Goal: Entertainment & Leisure: Browse casually

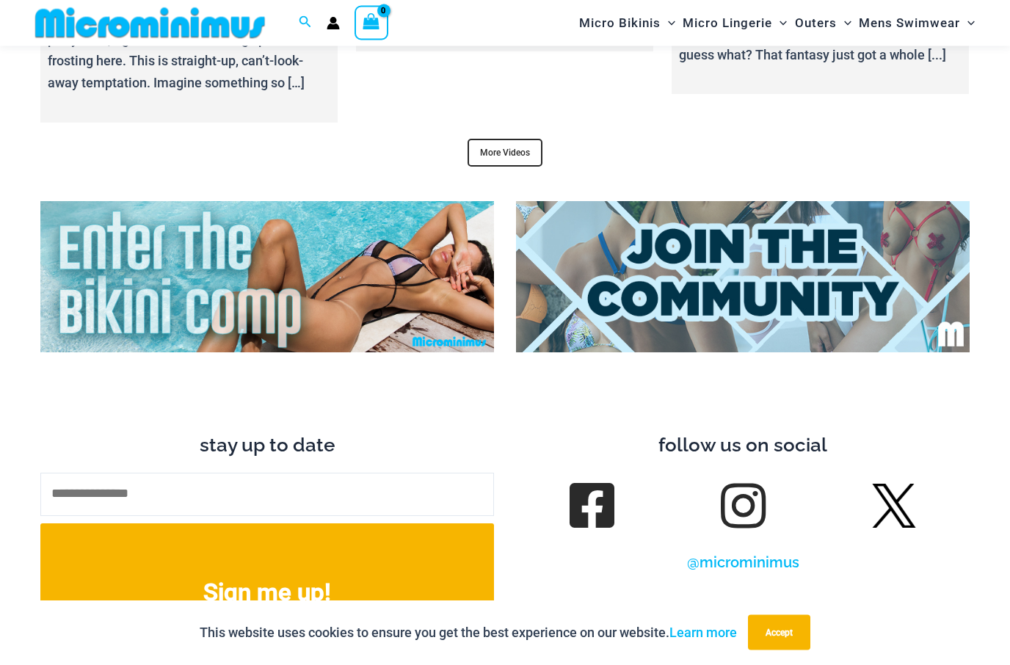
scroll to position [5526, 0]
click at [489, 139] on link "More Videos" at bounding box center [504, 153] width 75 height 28
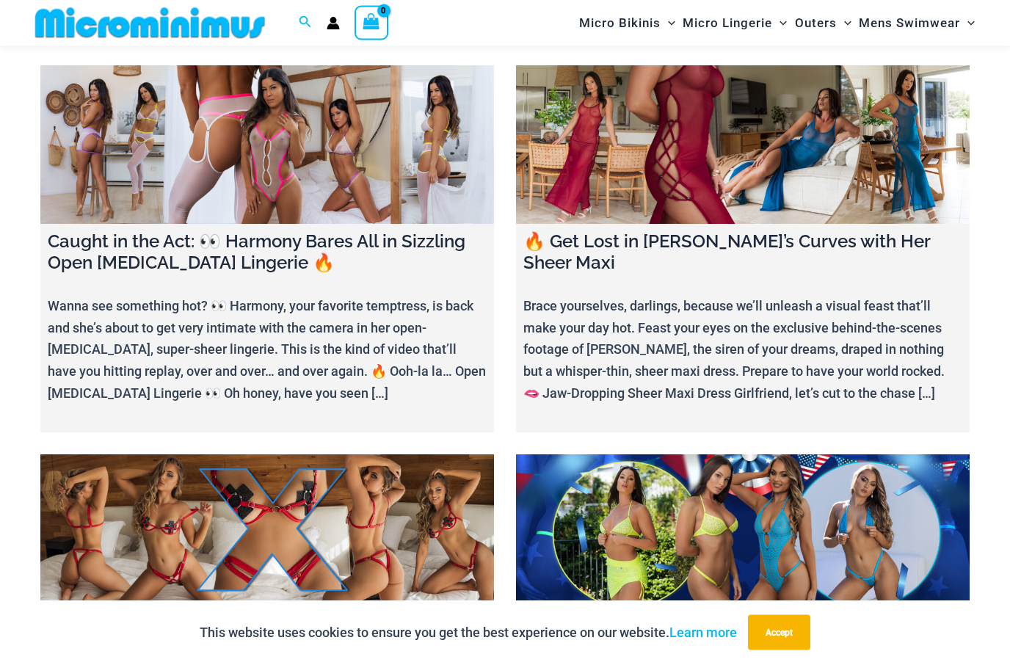
scroll to position [1608, 0]
click at [180, 127] on link at bounding box center [266, 144] width 453 height 159
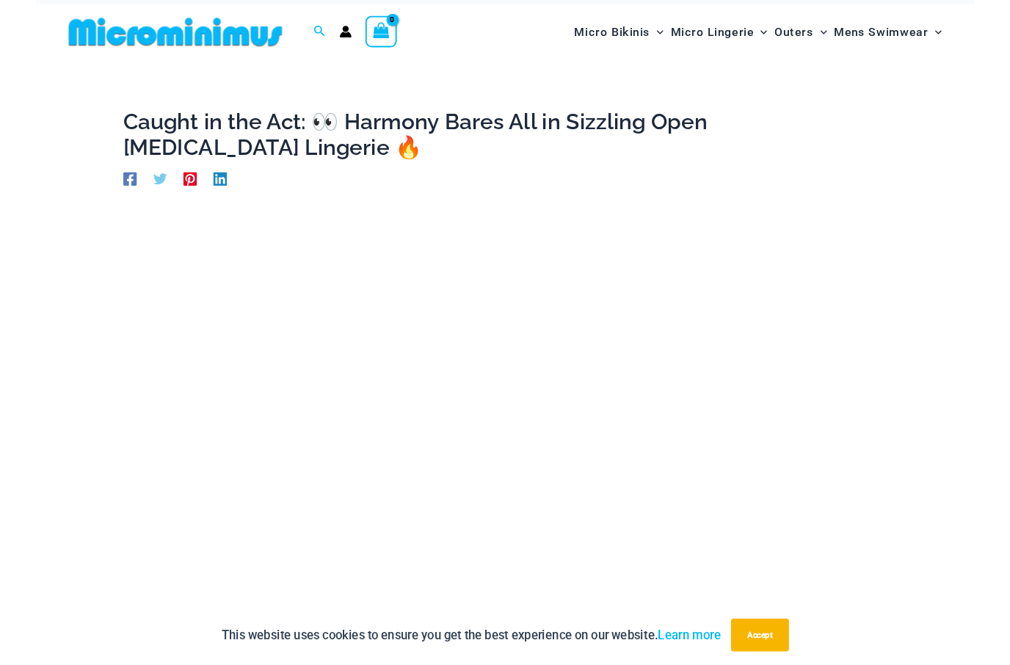
scroll to position [89, 0]
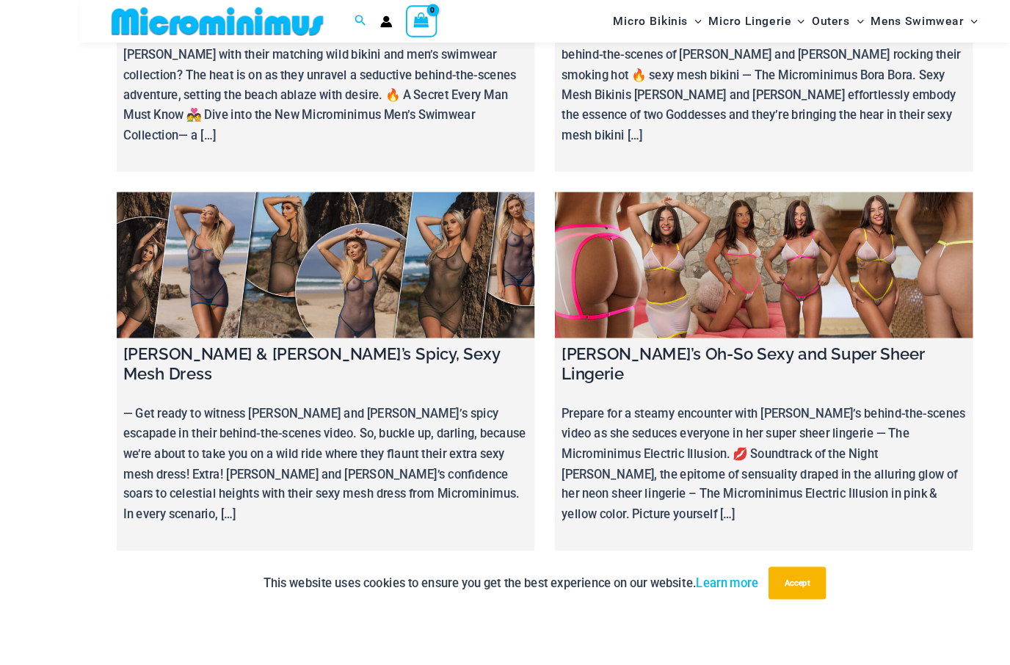
scroll to position [6330, 0]
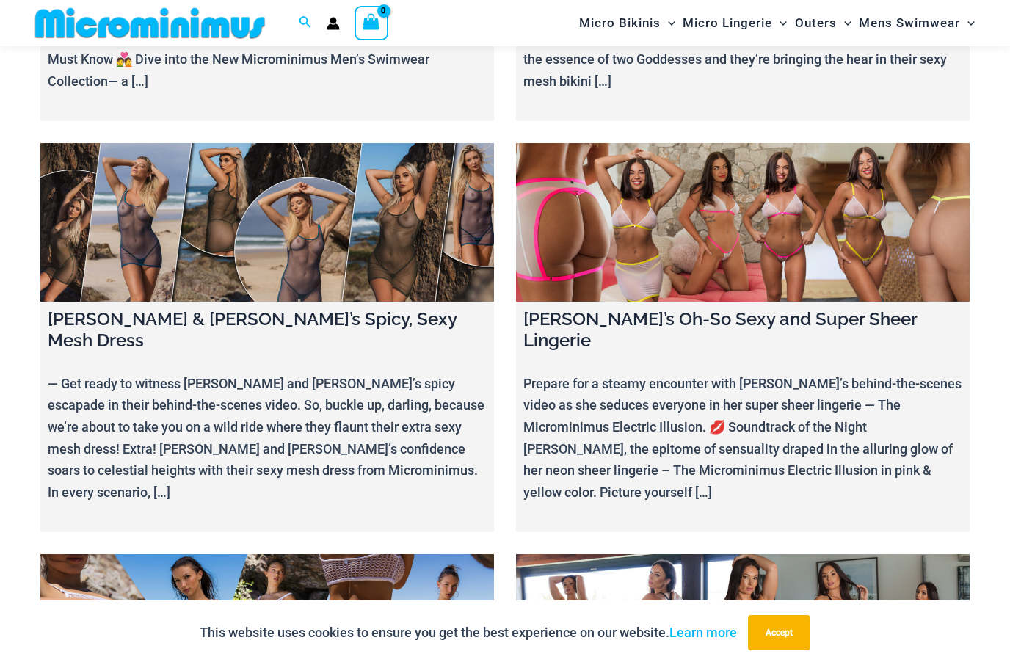
click at [378, 554] on link at bounding box center [266, 633] width 453 height 159
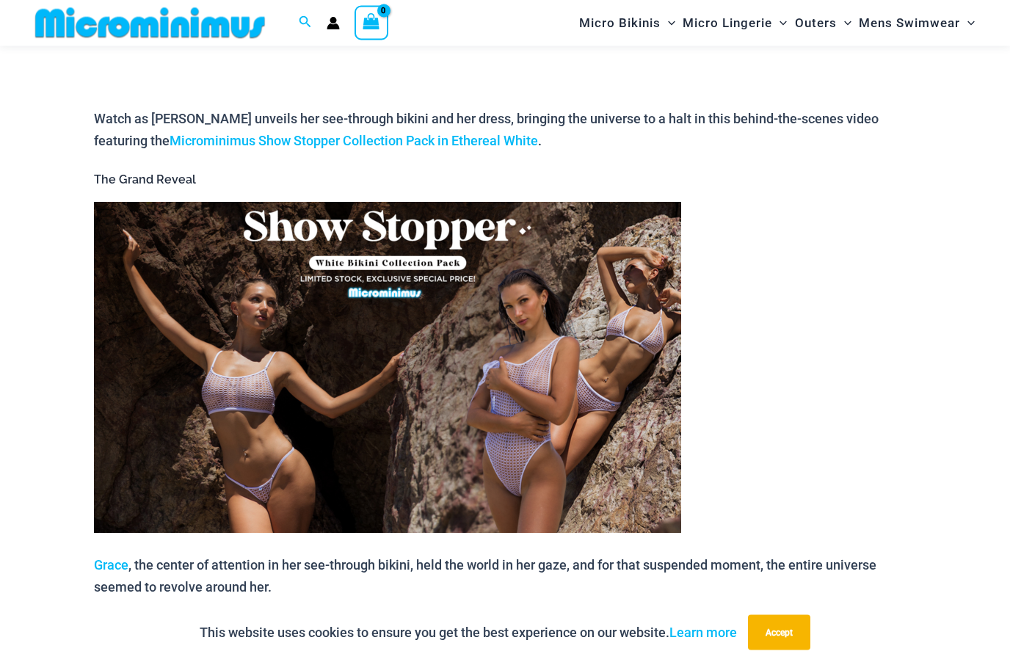
scroll to position [587, 0]
click at [537, 383] on img at bounding box center [387, 367] width 587 height 331
click at [564, 412] on img at bounding box center [387, 367] width 587 height 331
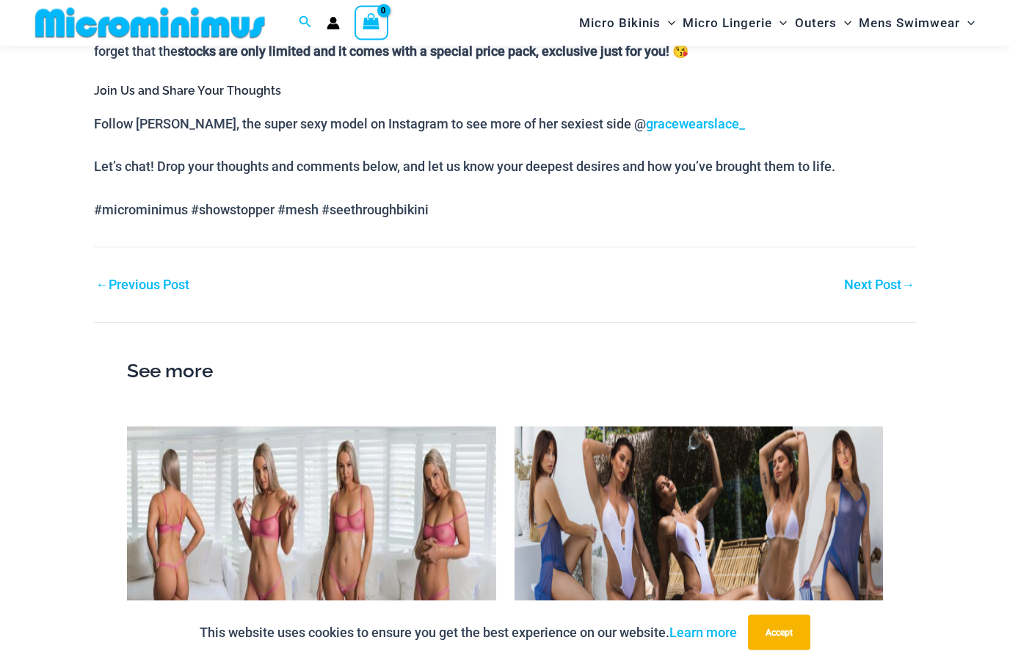
scroll to position [1359, 0]
click at [795, 500] on img at bounding box center [698, 531] width 369 height 208
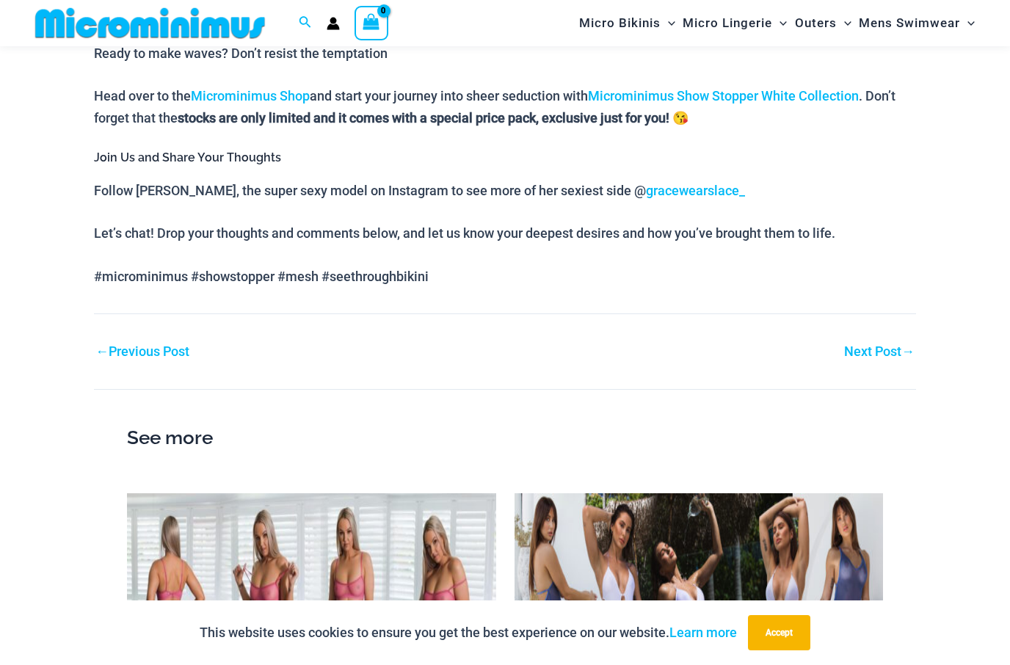
scroll to position [1292, 0]
click at [882, 346] on link "Next Post →" at bounding box center [879, 352] width 70 height 13
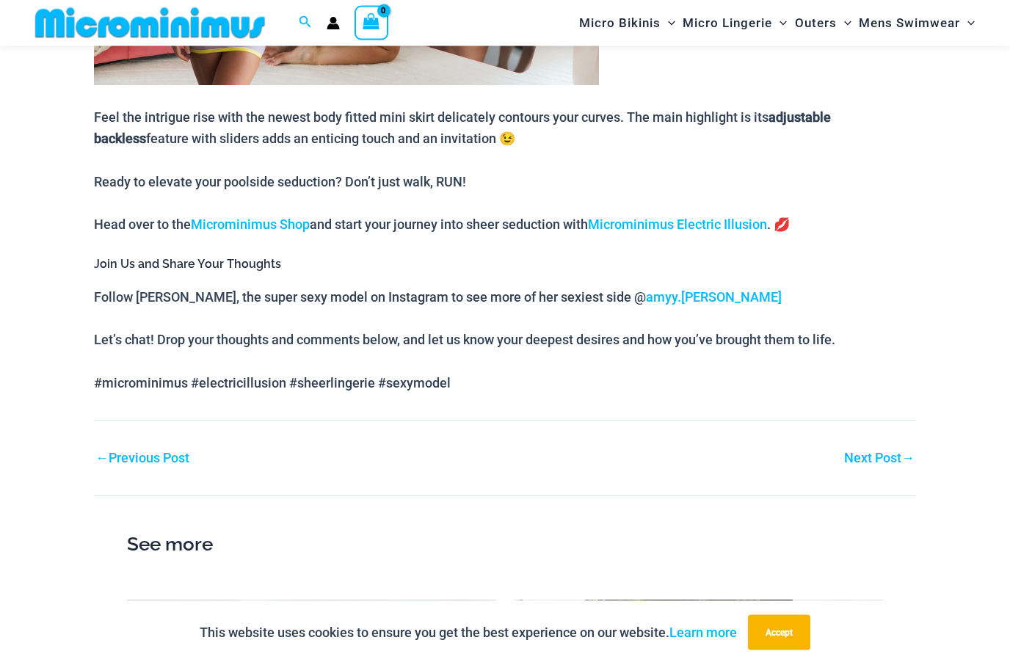
scroll to position [1591, 0]
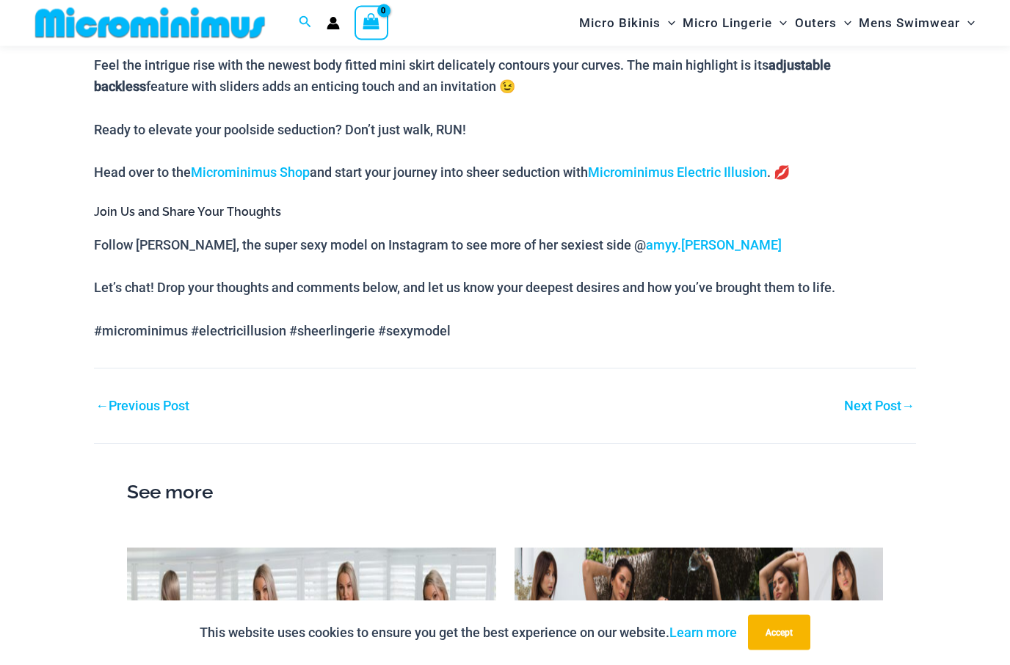
click at [867, 413] on link "Next Post →" at bounding box center [879, 406] width 70 height 13
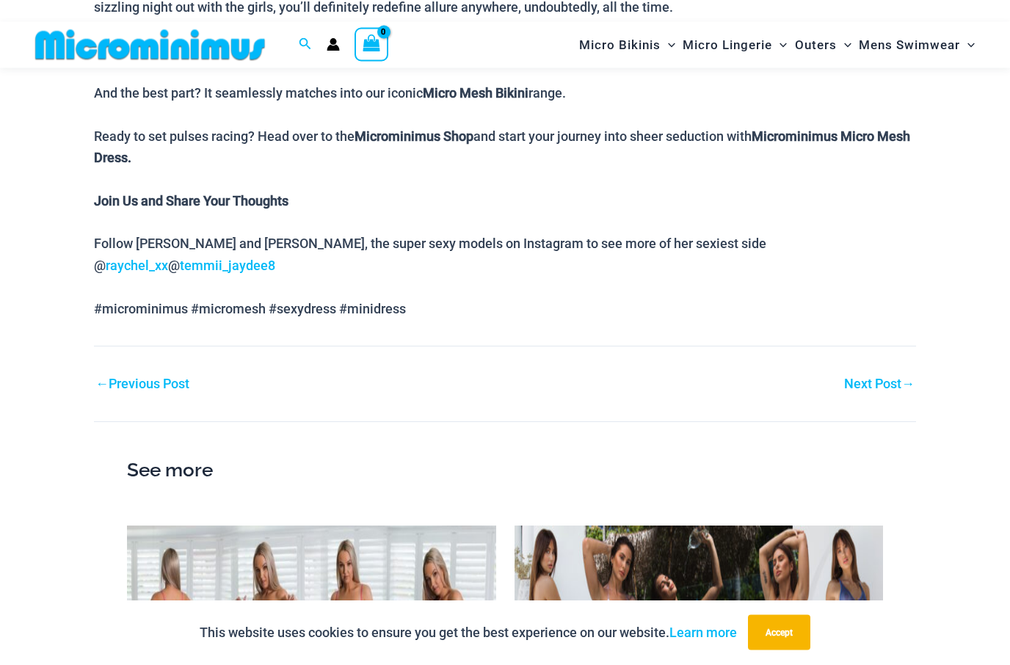
scroll to position [1451, 0]
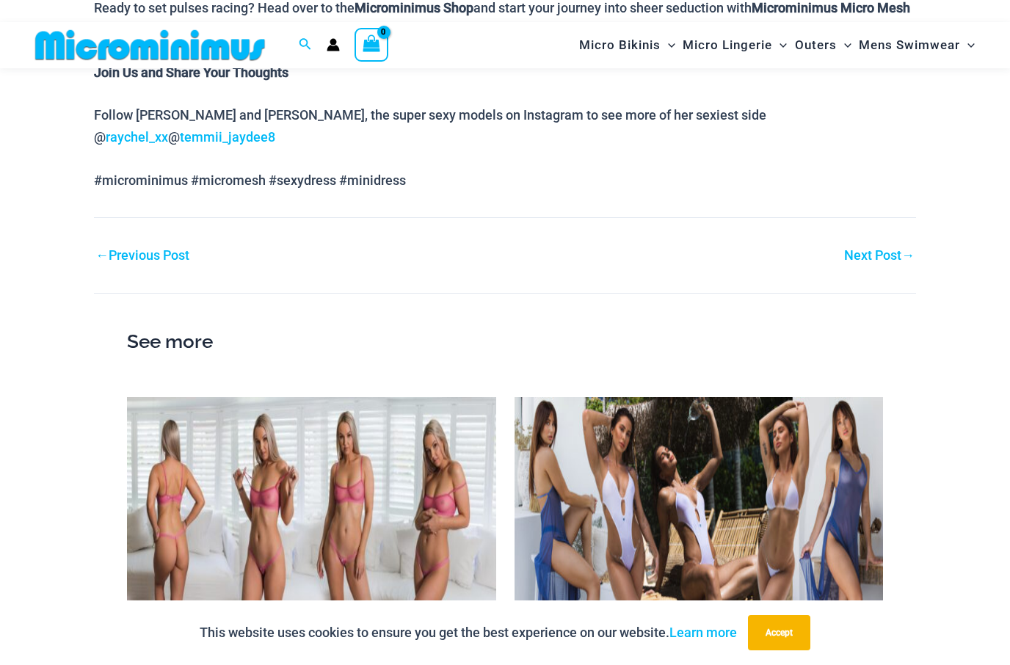
click at [869, 249] on link "Next Post →" at bounding box center [879, 255] width 70 height 13
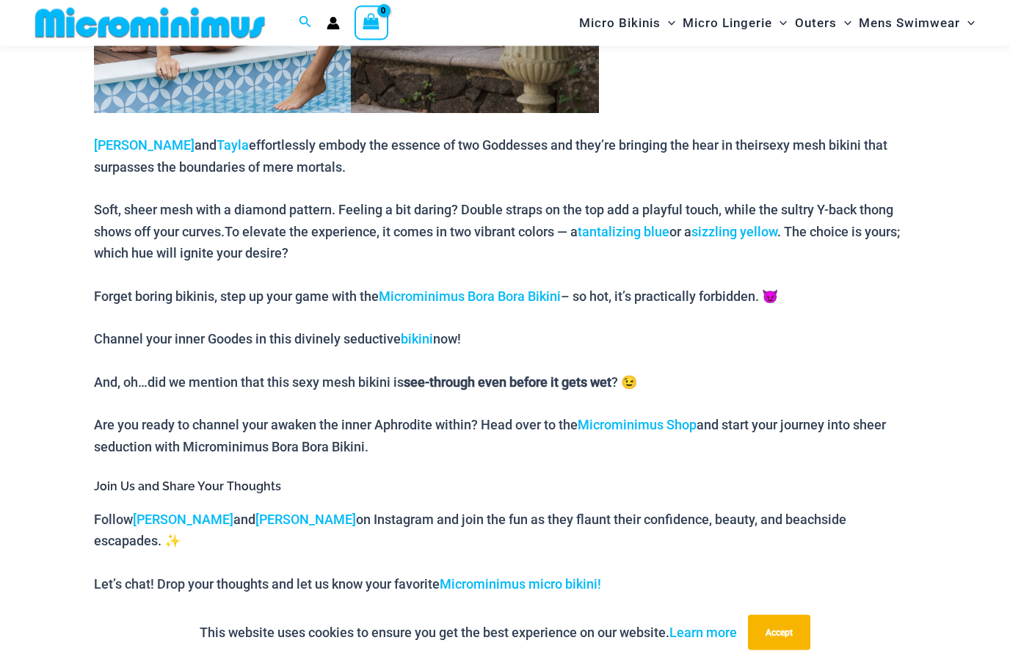
scroll to position [1289, 0]
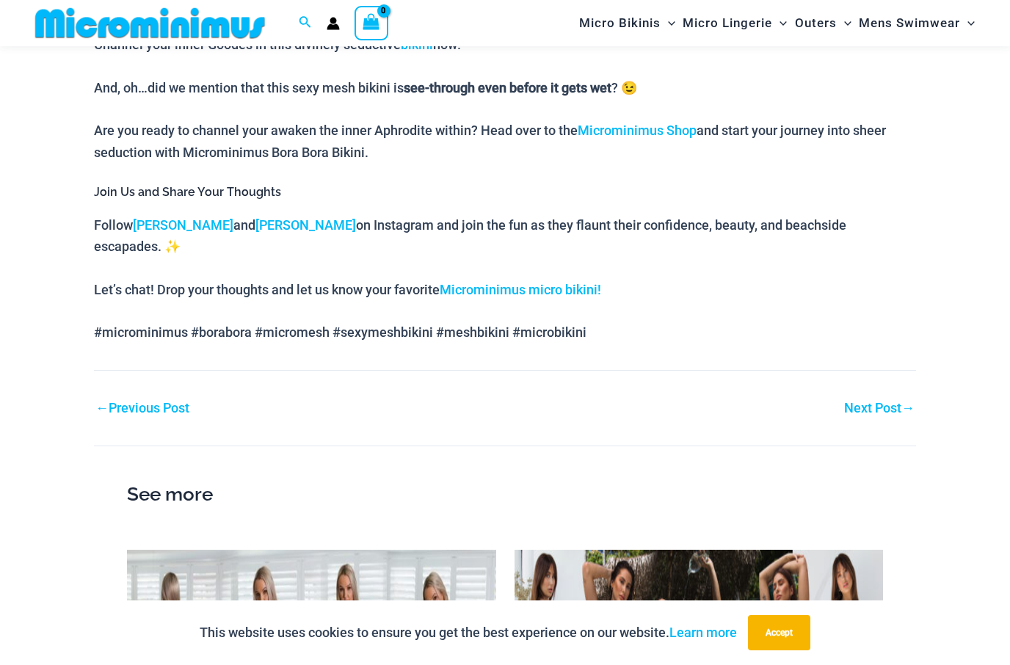
click at [867, 401] on link "Next Post →" at bounding box center [879, 407] width 70 height 13
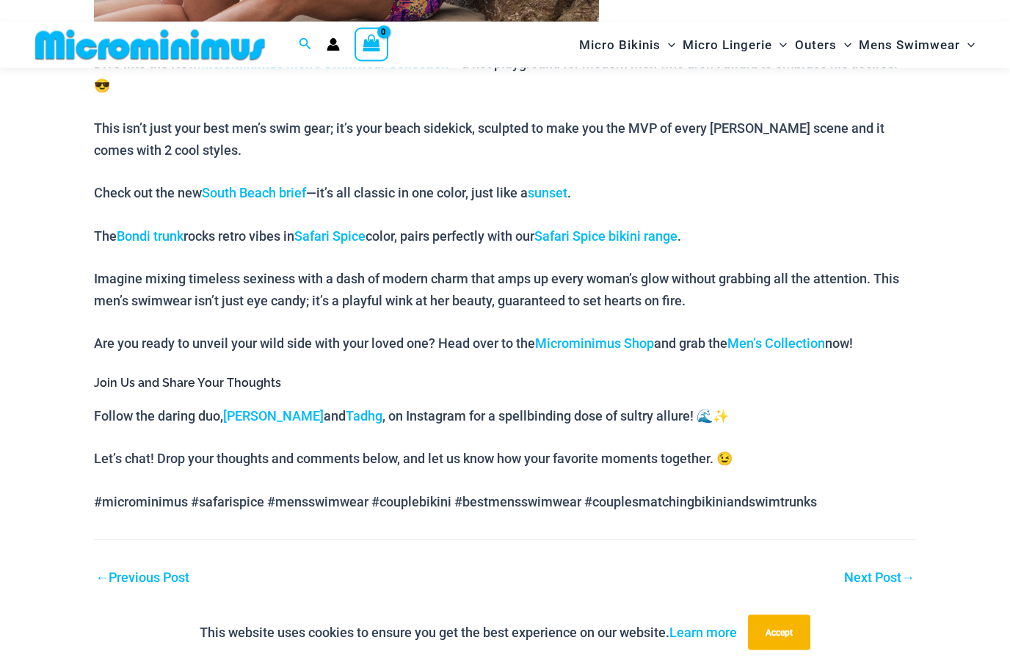
scroll to position [1093, 0]
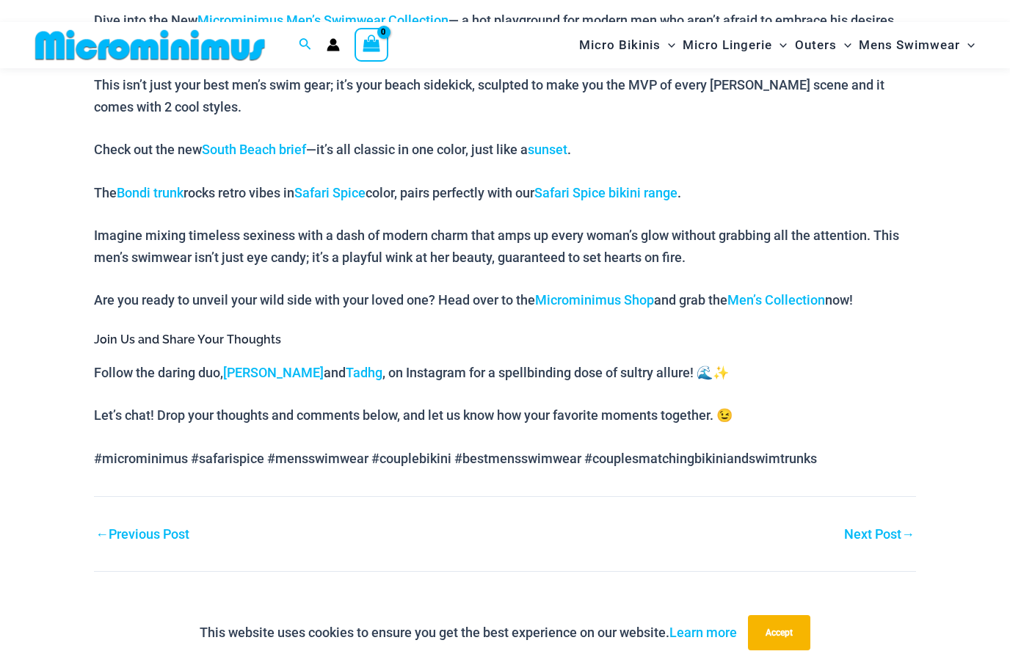
click at [865, 528] on link "Next Post →" at bounding box center [879, 534] width 70 height 13
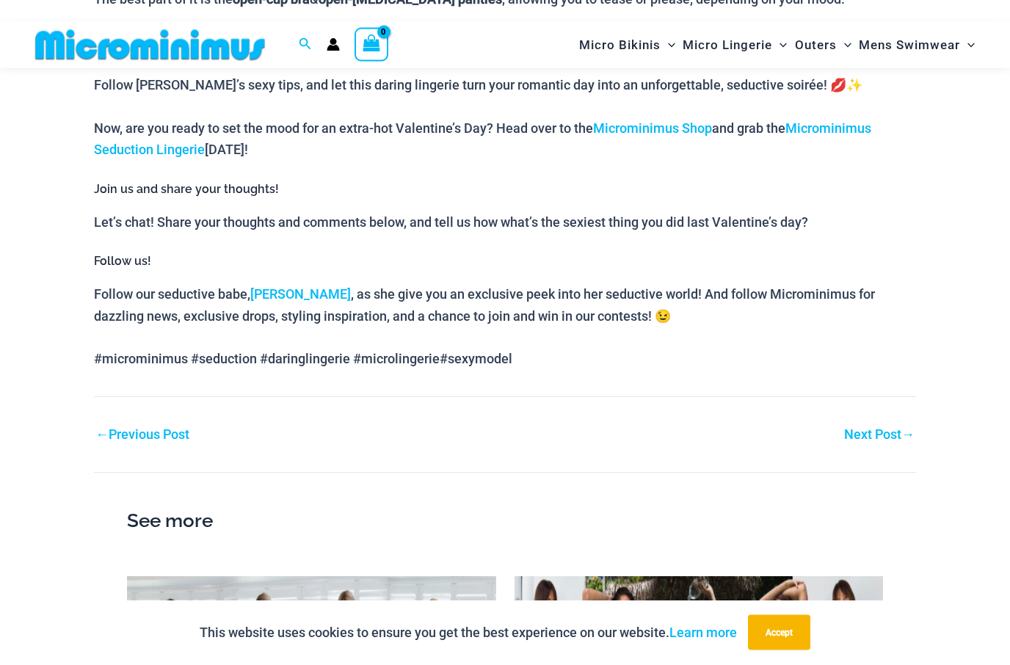
scroll to position [1359, 0]
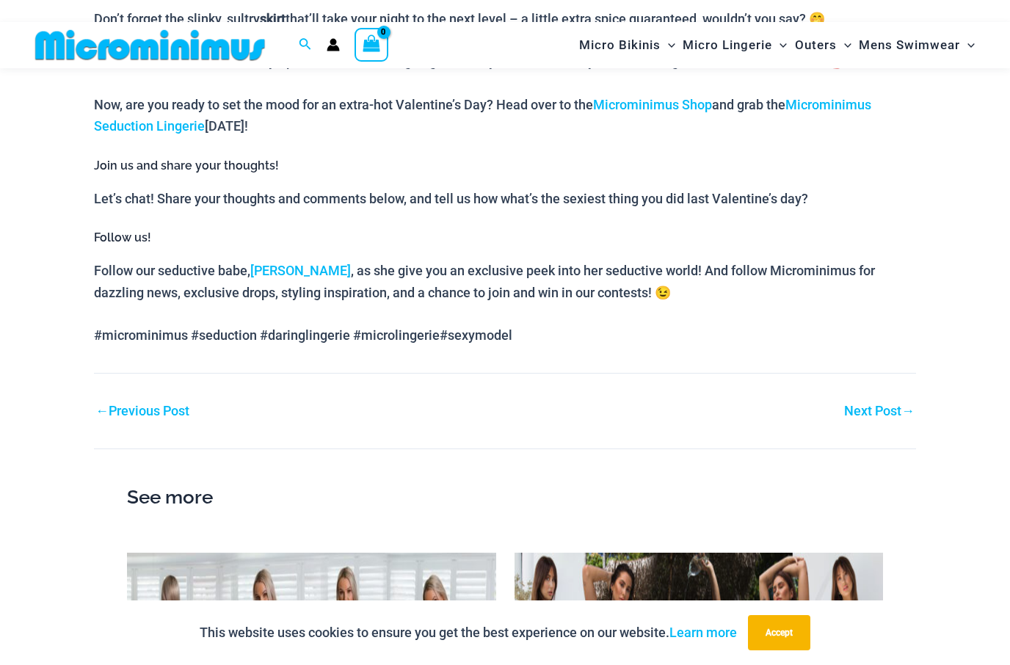
click at [887, 404] on link "Next Post →" at bounding box center [879, 410] width 70 height 13
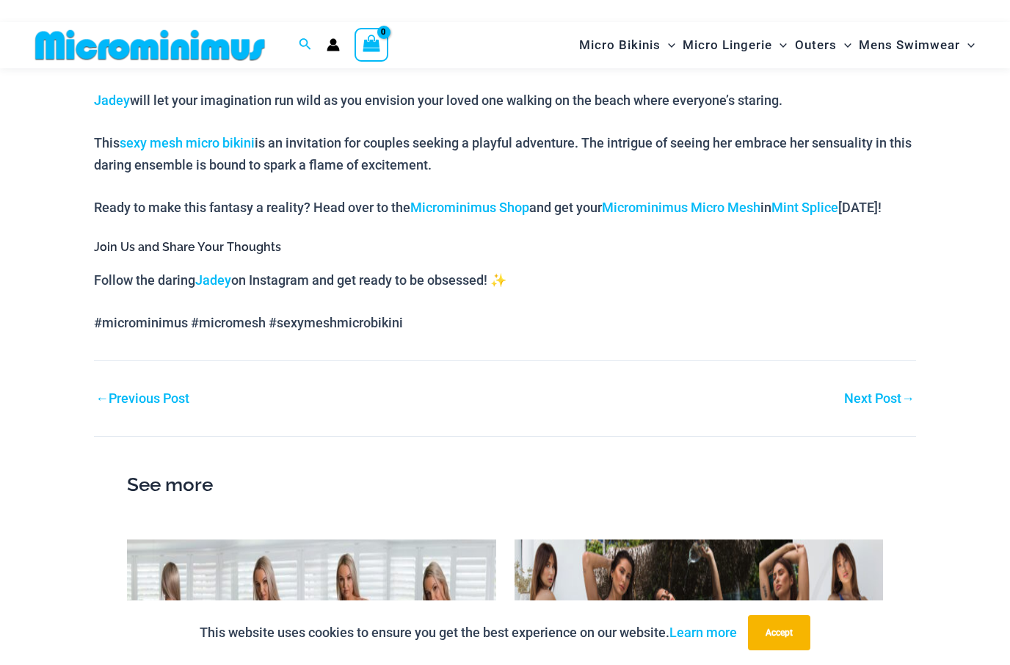
scroll to position [1142, 0]
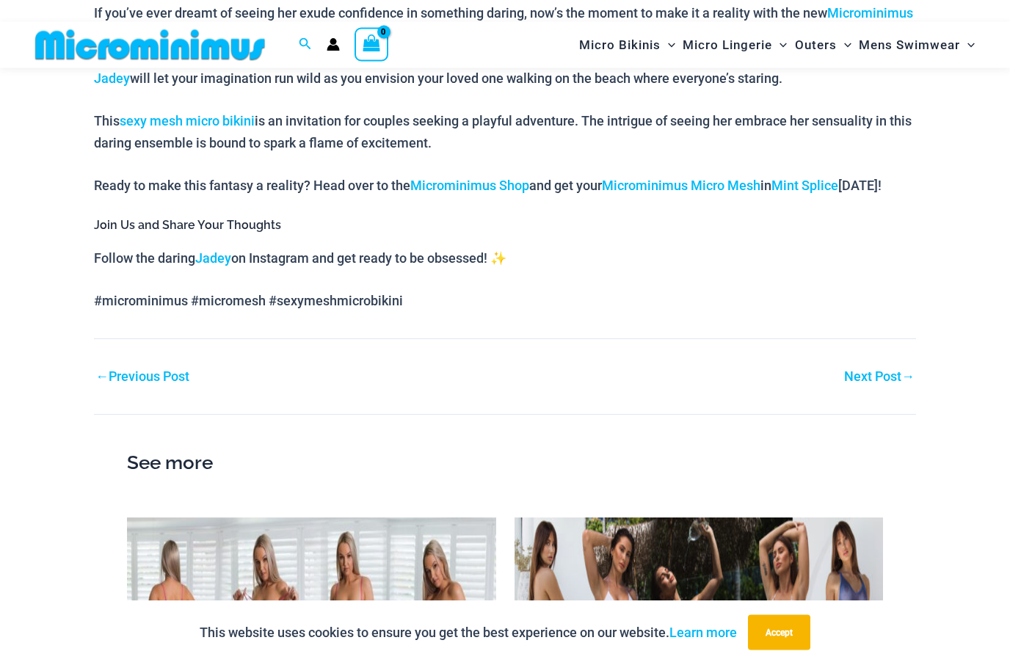
click at [872, 371] on link "Next Post →" at bounding box center [879, 377] width 70 height 13
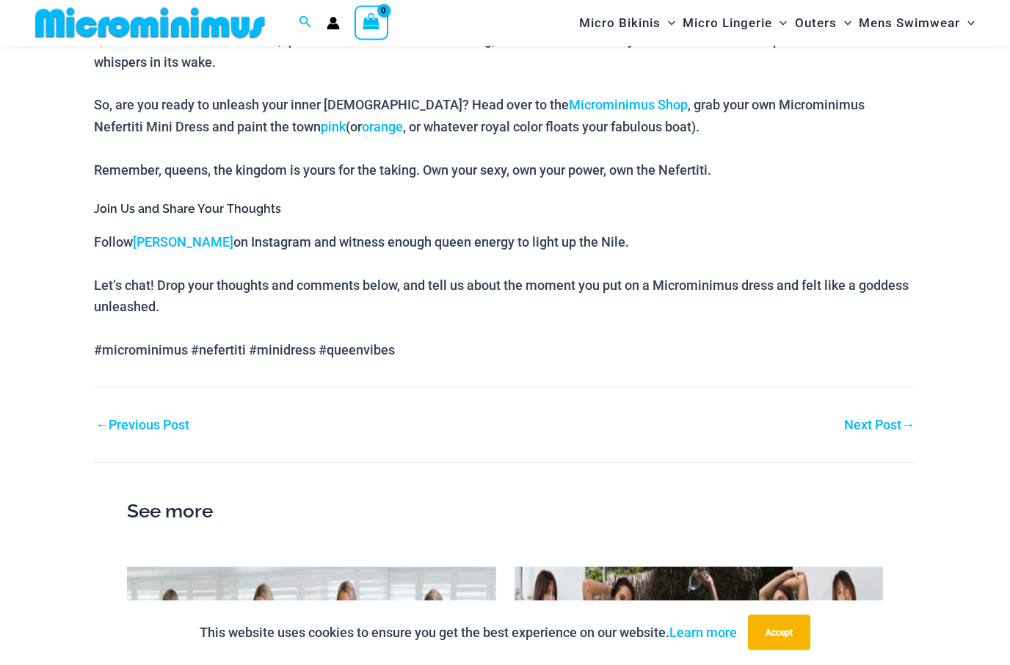
scroll to position [1397, 0]
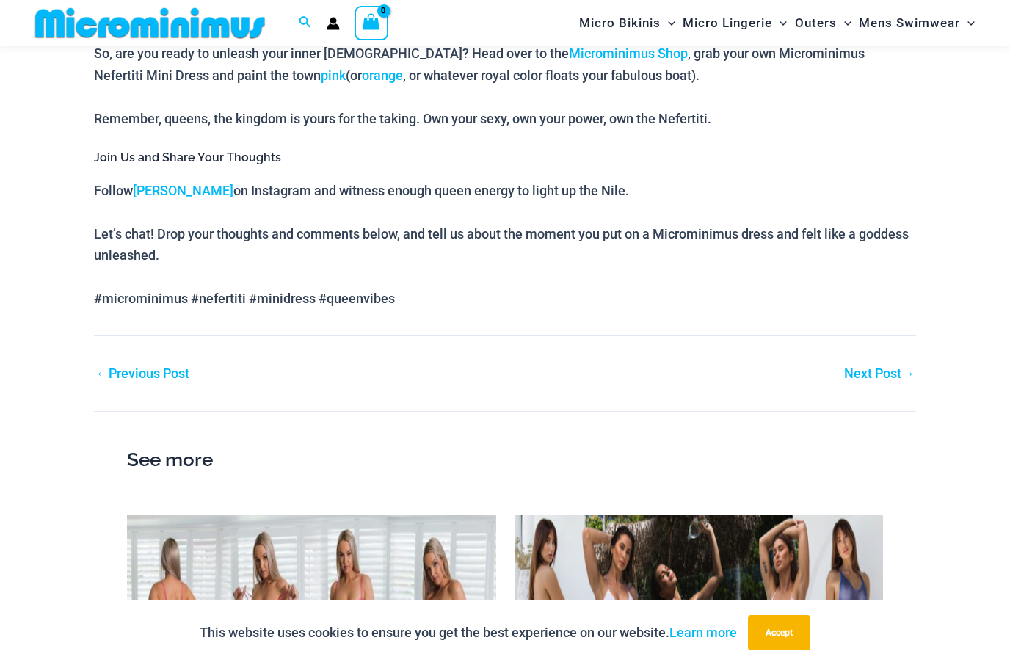
click at [869, 368] on link "Next Post →" at bounding box center [879, 373] width 70 height 13
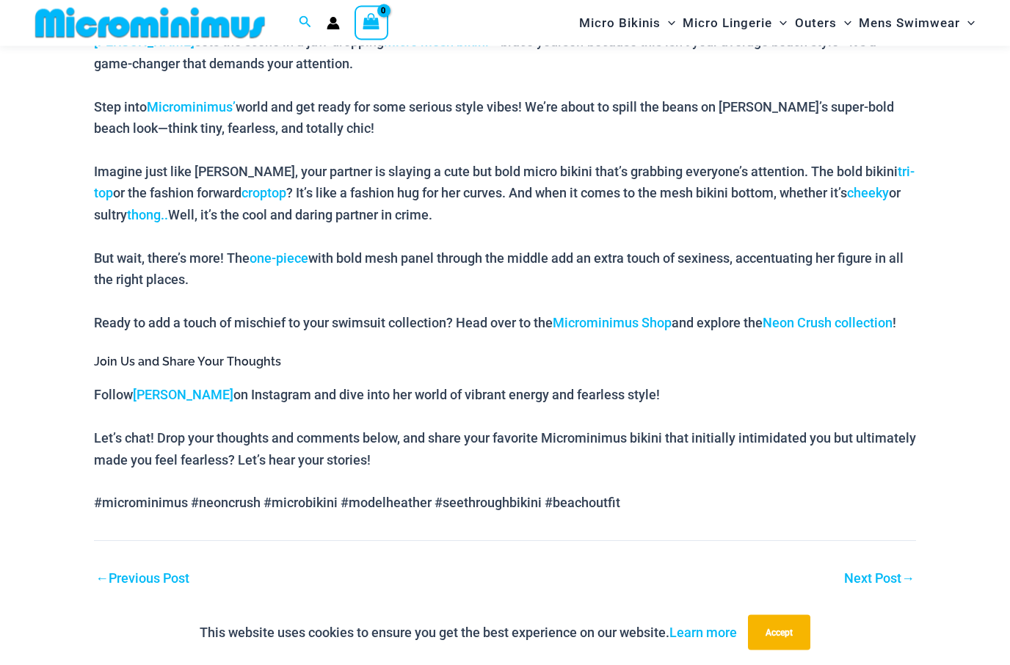
scroll to position [999, 0]
click at [873, 572] on link "Next Post →" at bounding box center [879, 578] width 70 height 13
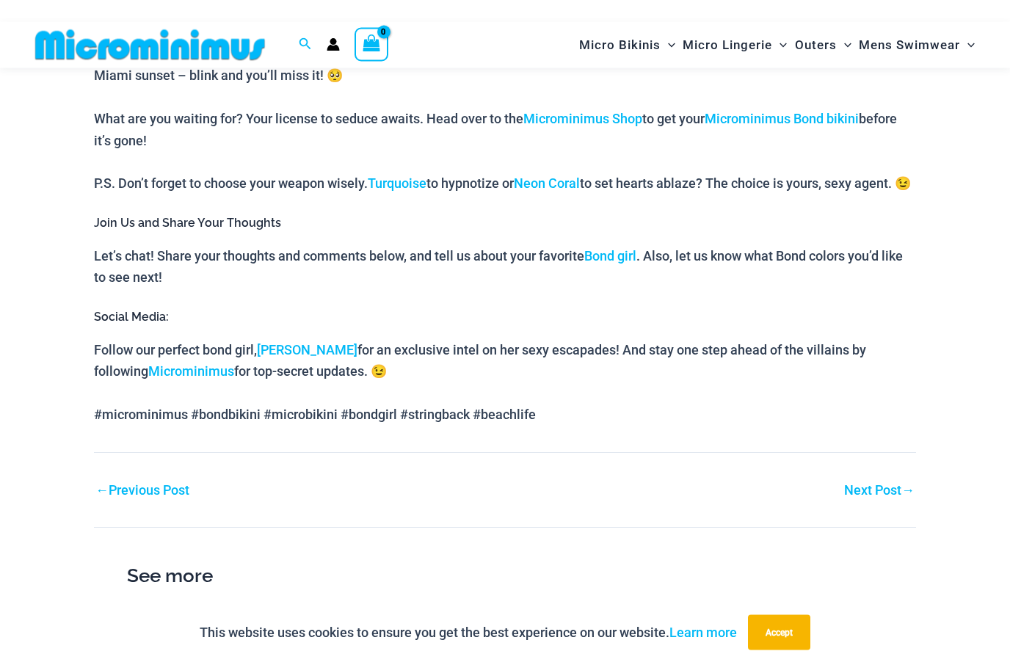
scroll to position [1247, 0]
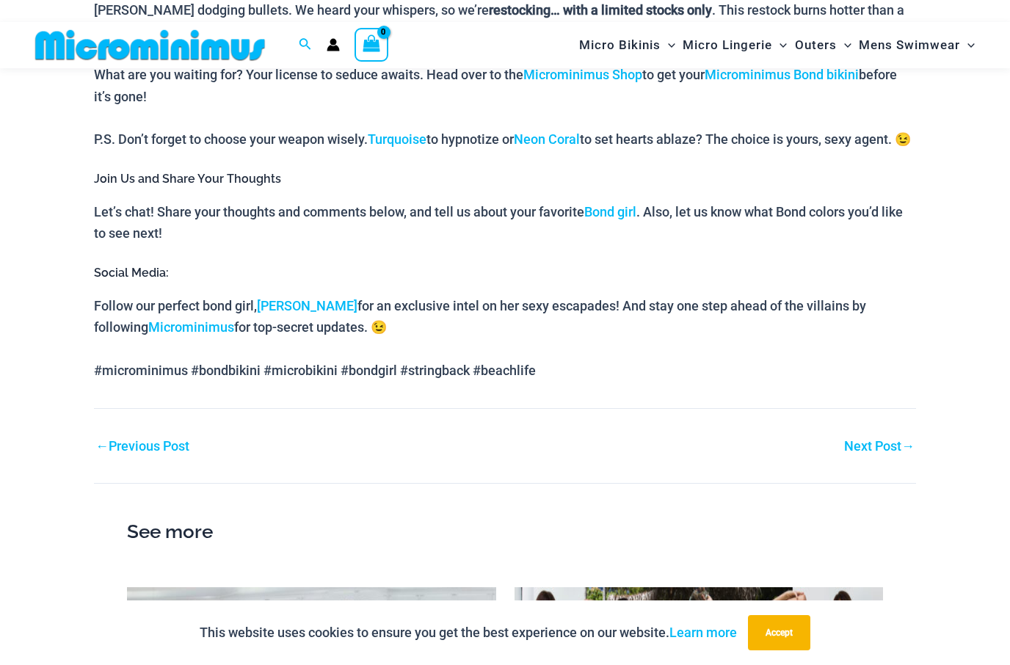
click at [877, 453] on link "Next Post →" at bounding box center [879, 446] width 70 height 13
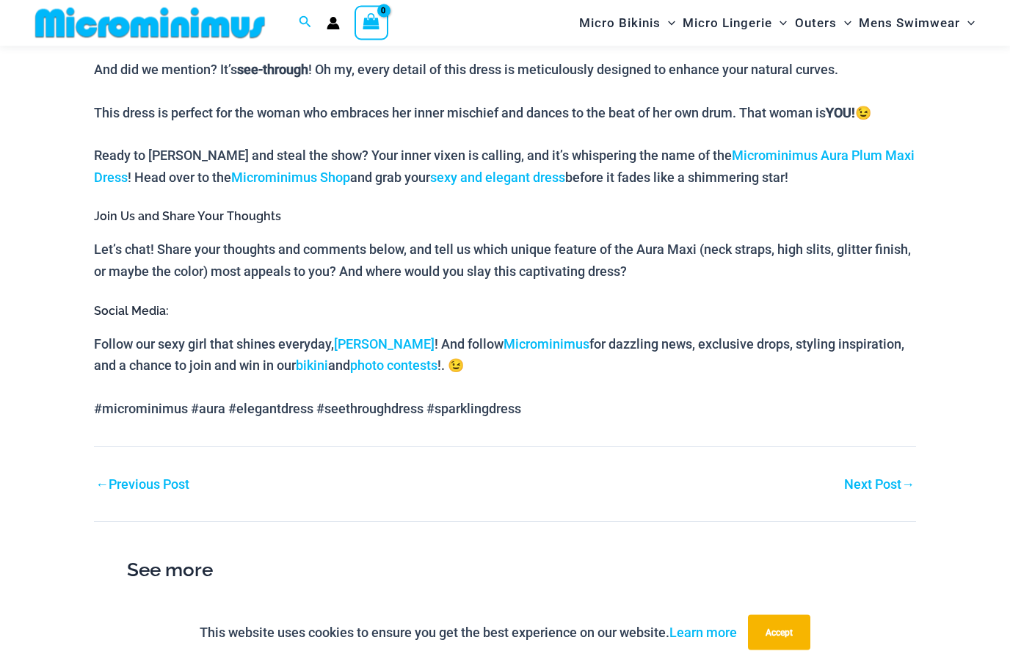
scroll to position [1401, 0]
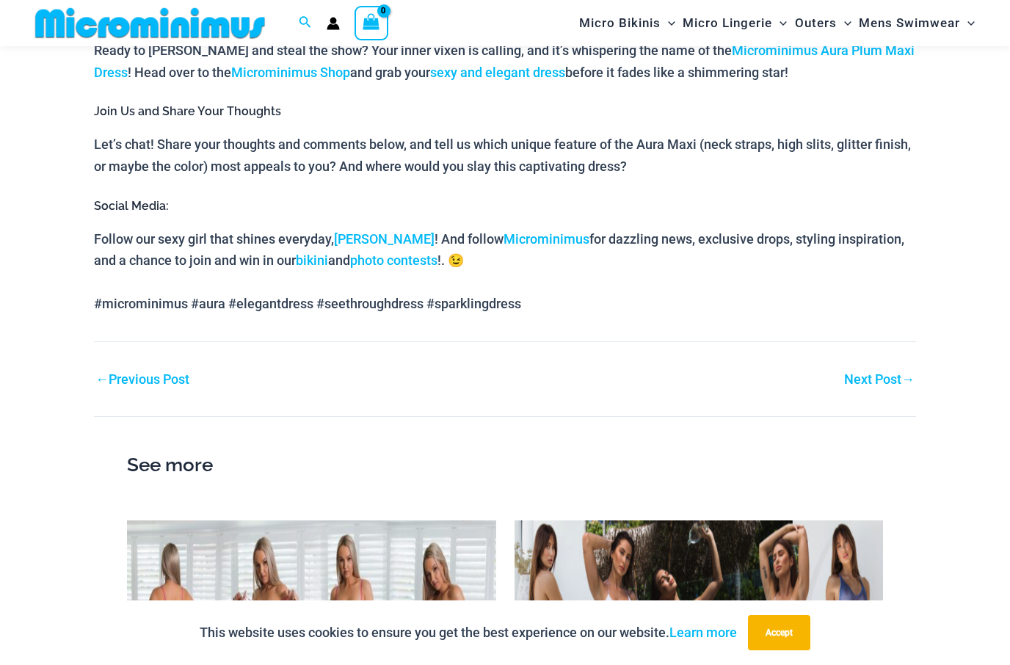
click at [878, 373] on link "Next Post →" at bounding box center [879, 379] width 70 height 13
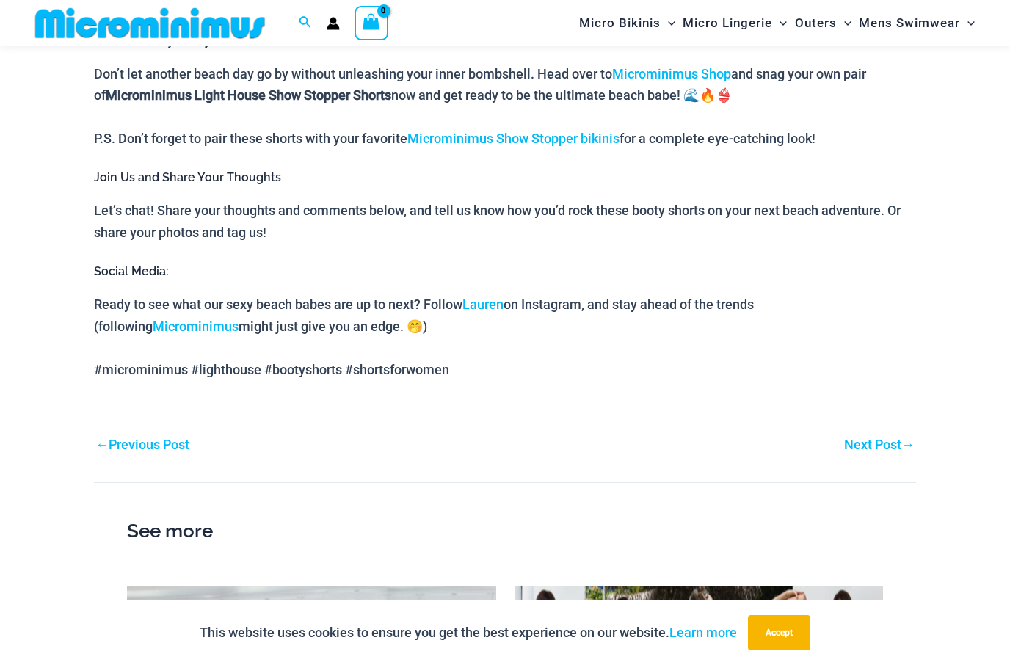
scroll to position [1344, 0]
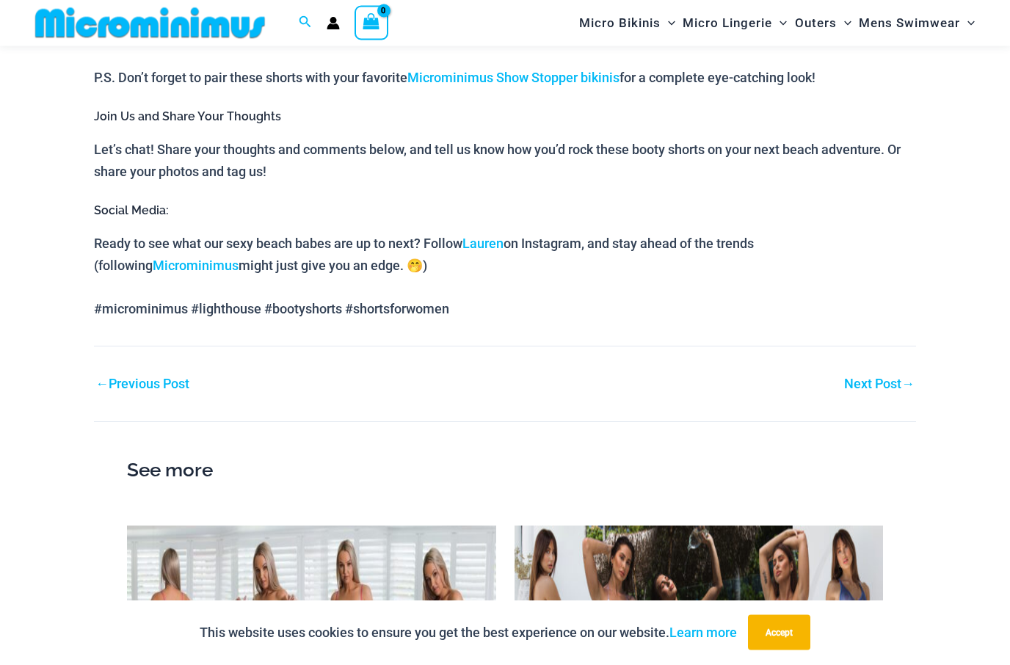
click at [878, 378] on link "Next Post →" at bounding box center [879, 384] width 70 height 13
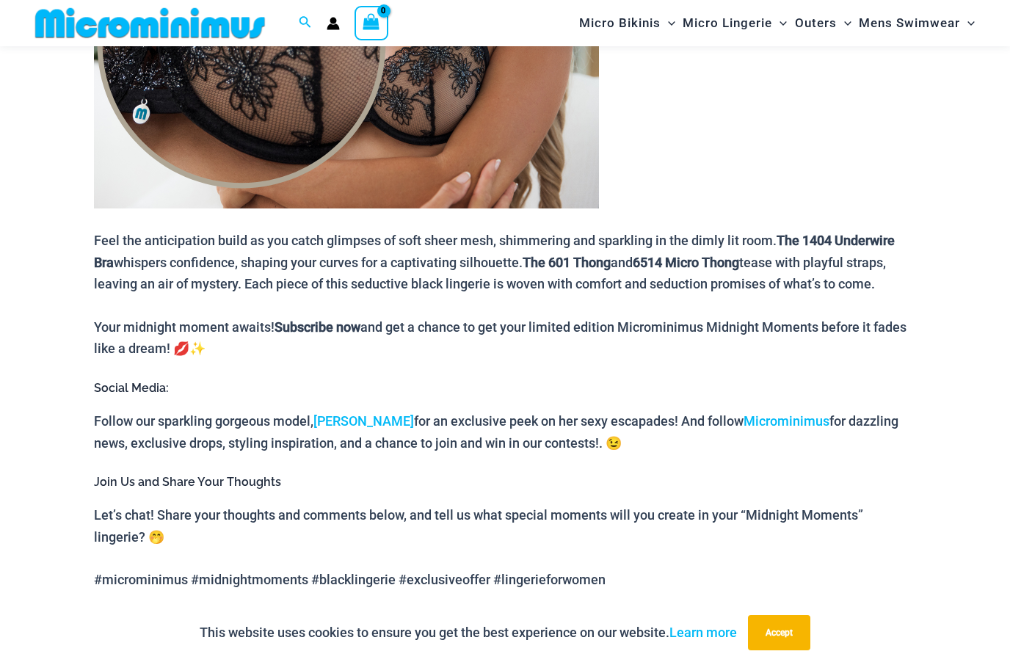
scroll to position [1550, 0]
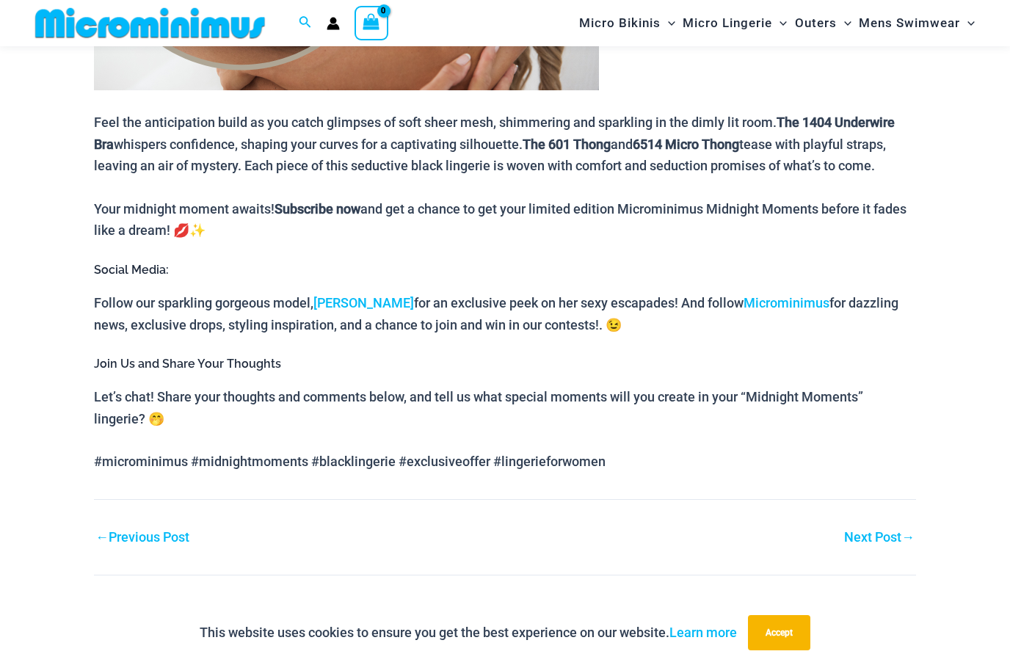
click at [879, 537] on link "Next Post →" at bounding box center [879, 536] width 70 height 13
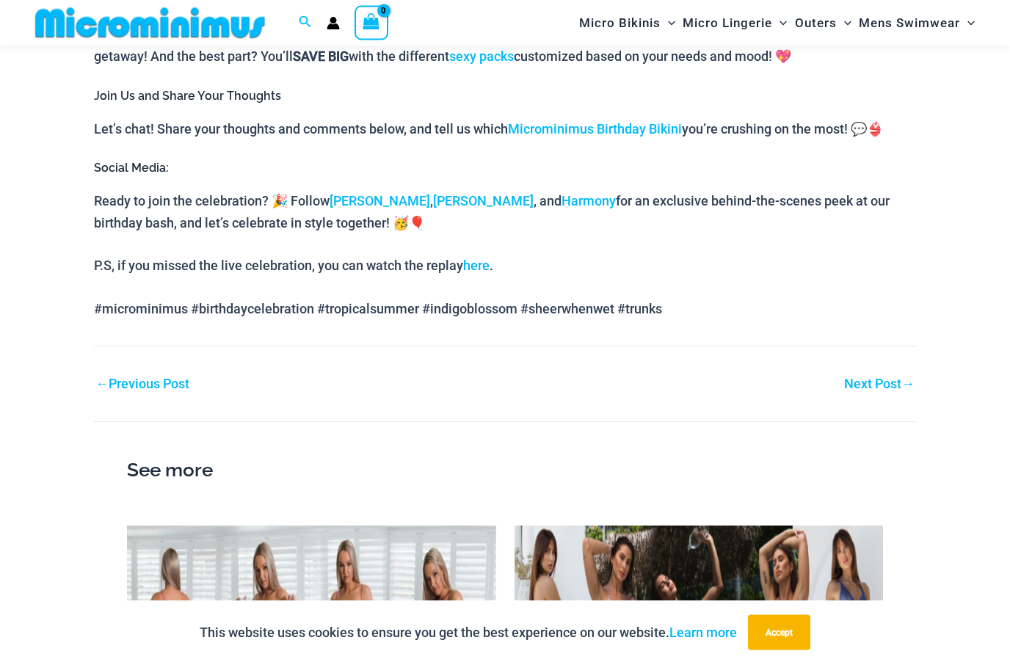
scroll to position [1487, 0]
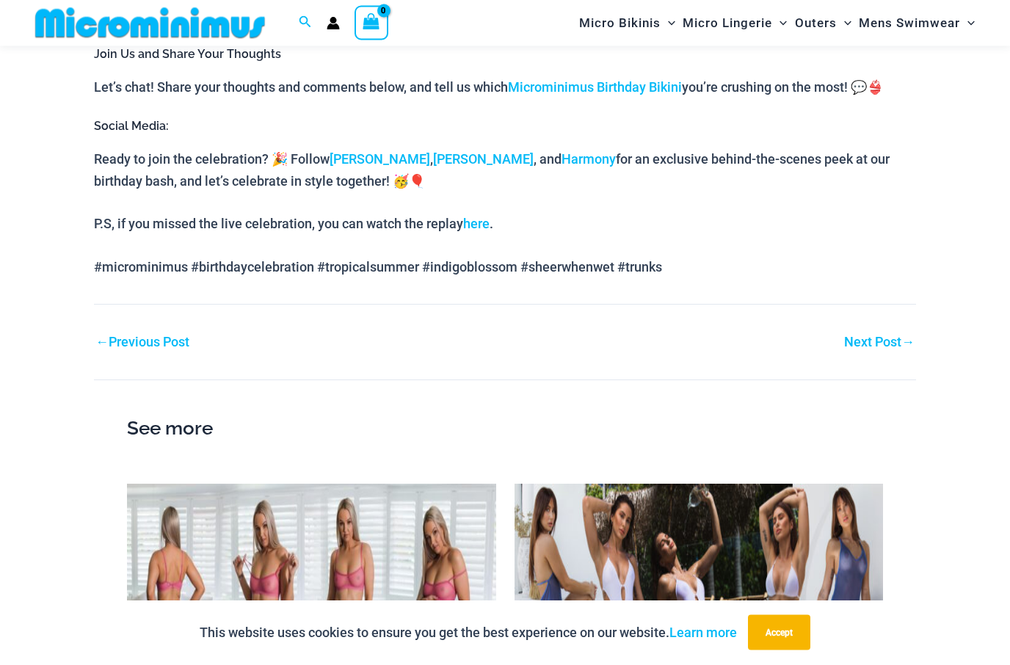
click at [875, 336] on link "Next Post →" at bounding box center [879, 342] width 70 height 13
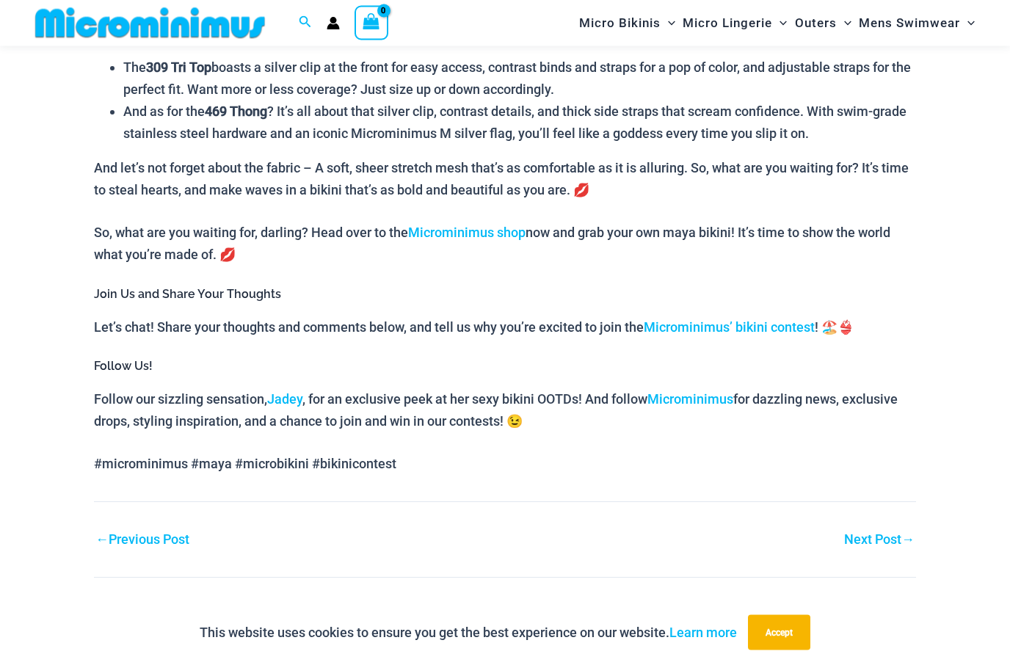
scroll to position [1255, 0]
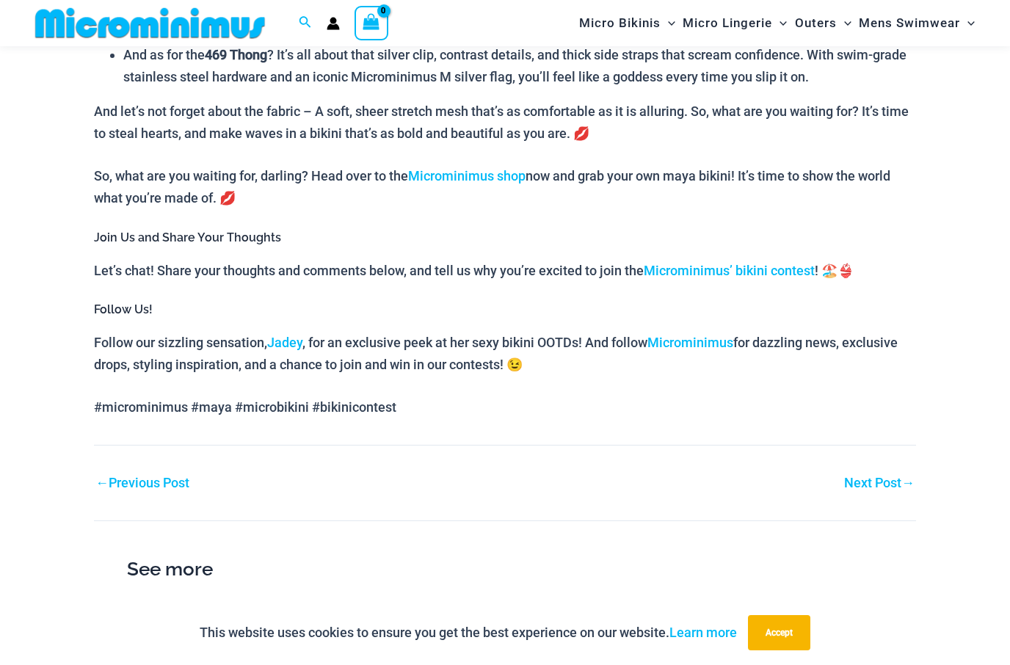
click at [879, 489] on link "Next Post →" at bounding box center [879, 482] width 70 height 13
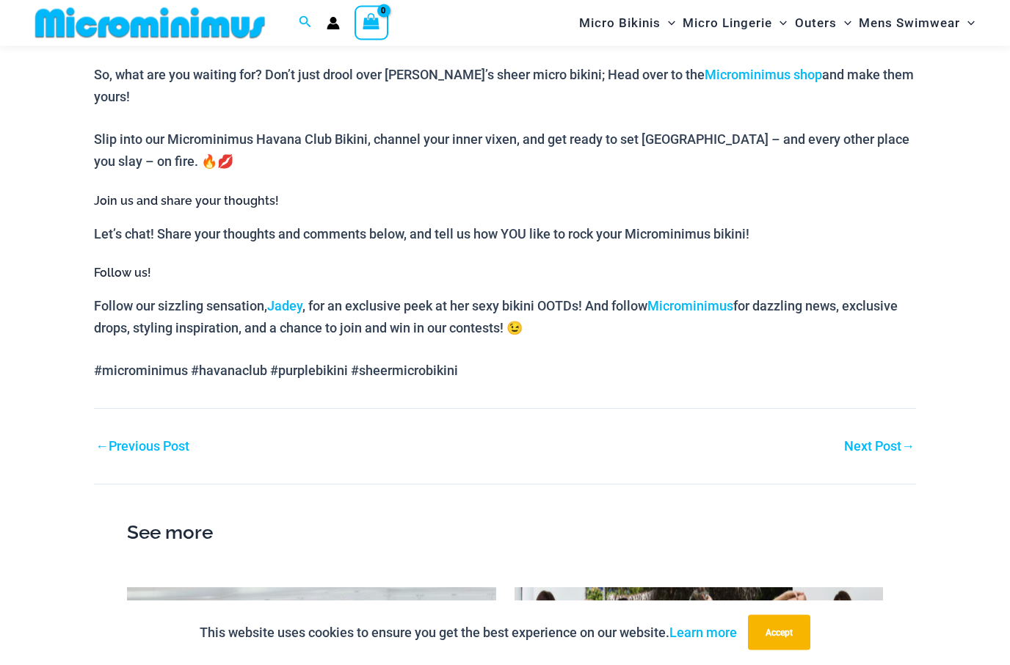
scroll to position [1164, 0]
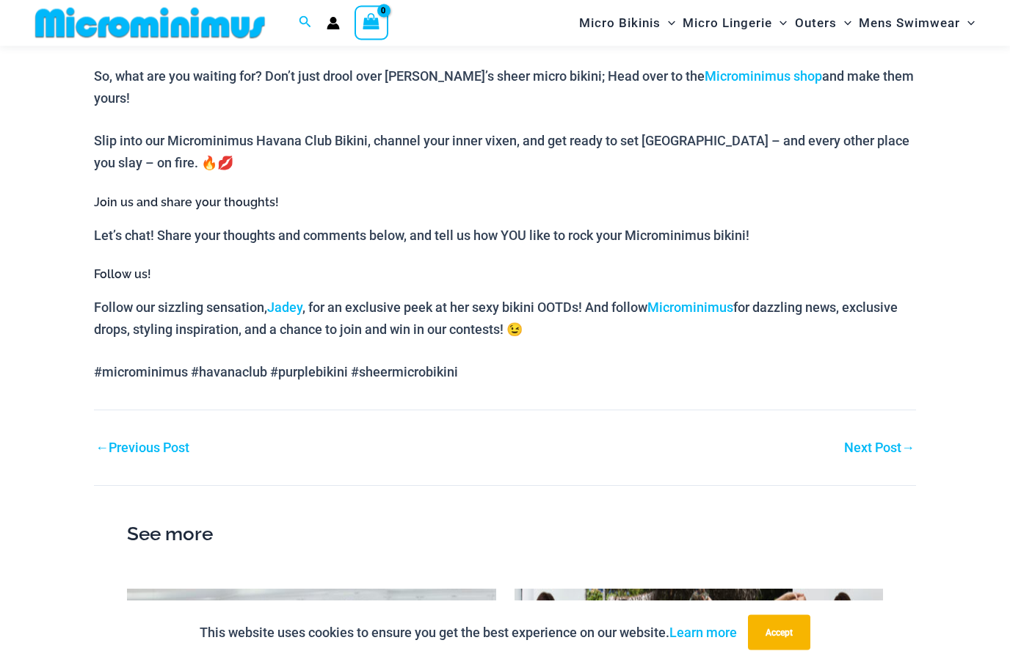
click at [869, 442] on link "Next Post →" at bounding box center [879, 448] width 70 height 13
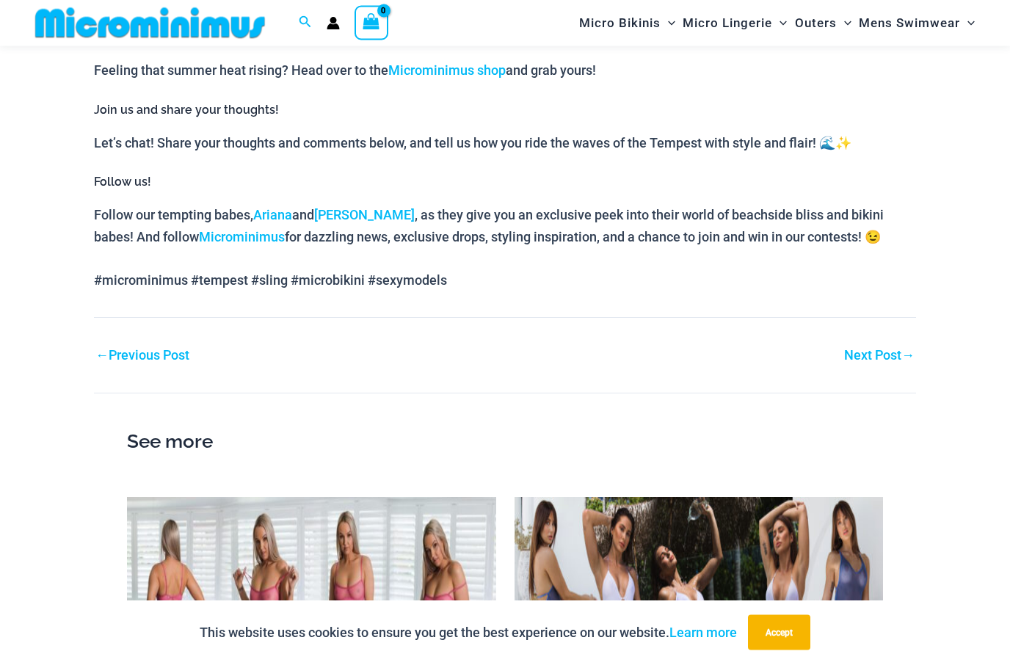
scroll to position [1419, 0]
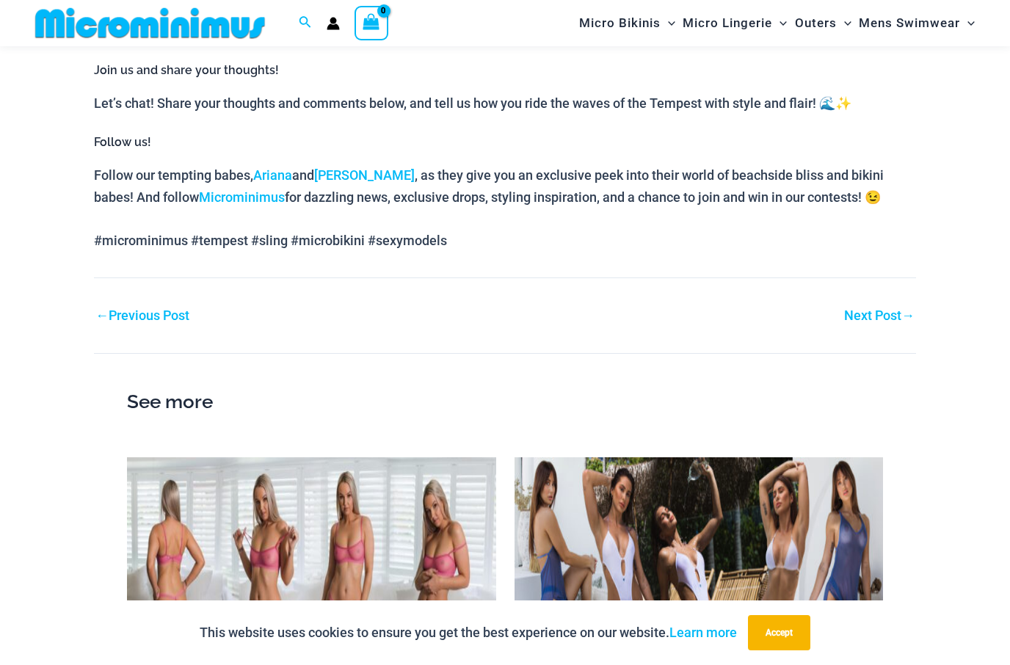
click at [877, 313] on link "Next Post →" at bounding box center [879, 315] width 70 height 13
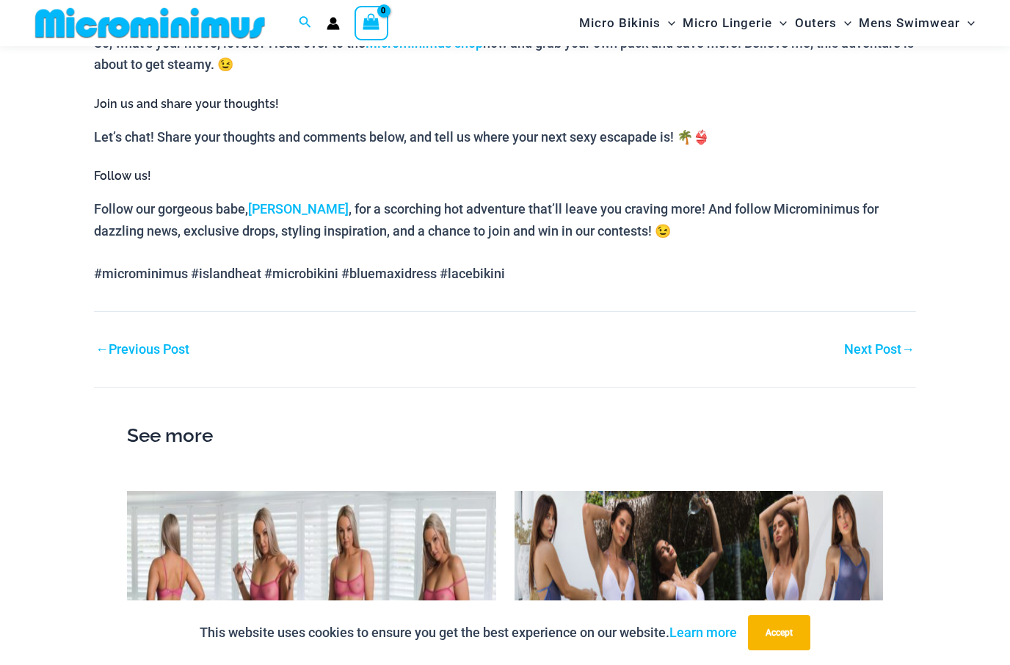
scroll to position [1368, 0]
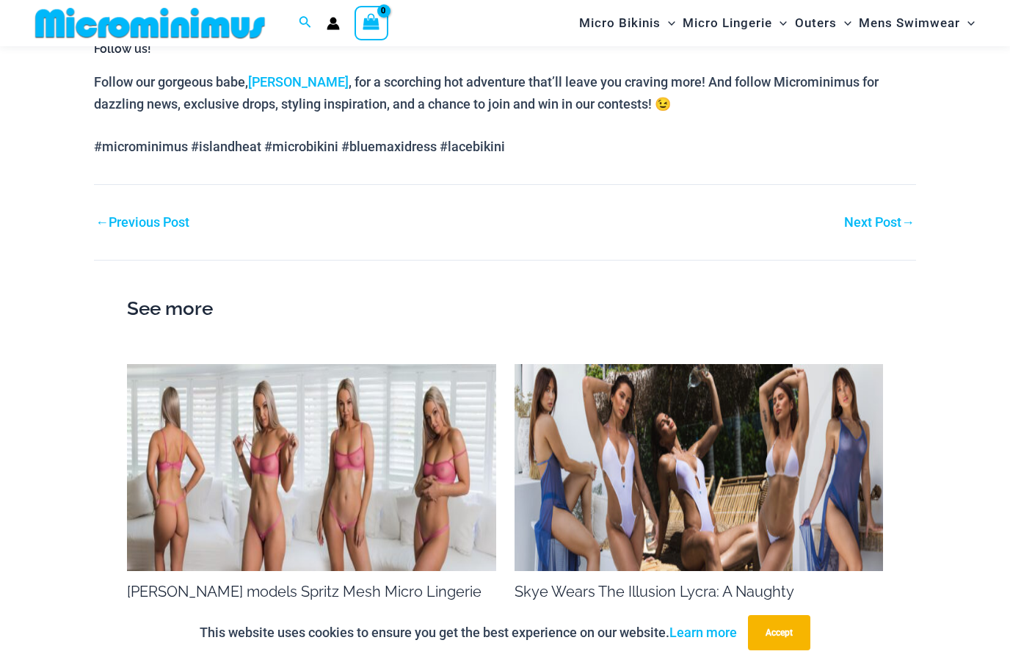
click at [879, 216] on link "Next Post →" at bounding box center [879, 222] width 70 height 13
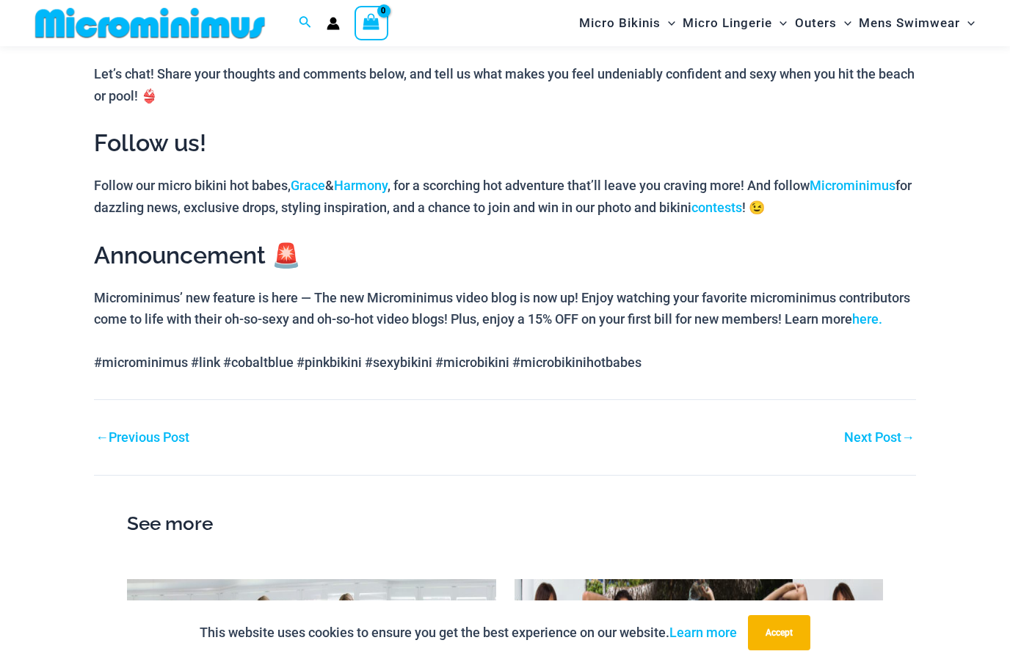
scroll to position [1363, 0]
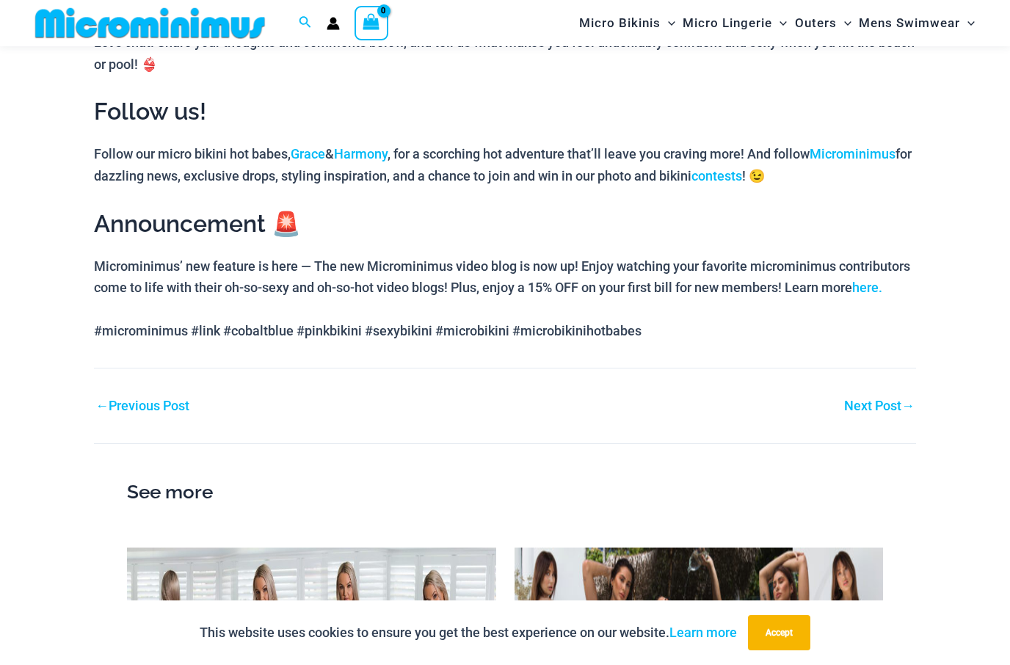
click at [880, 399] on link "Next Post →" at bounding box center [879, 405] width 70 height 13
click at [860, 399] on link "Next Post →" at bounding box center [879, 405] width 70 height 13
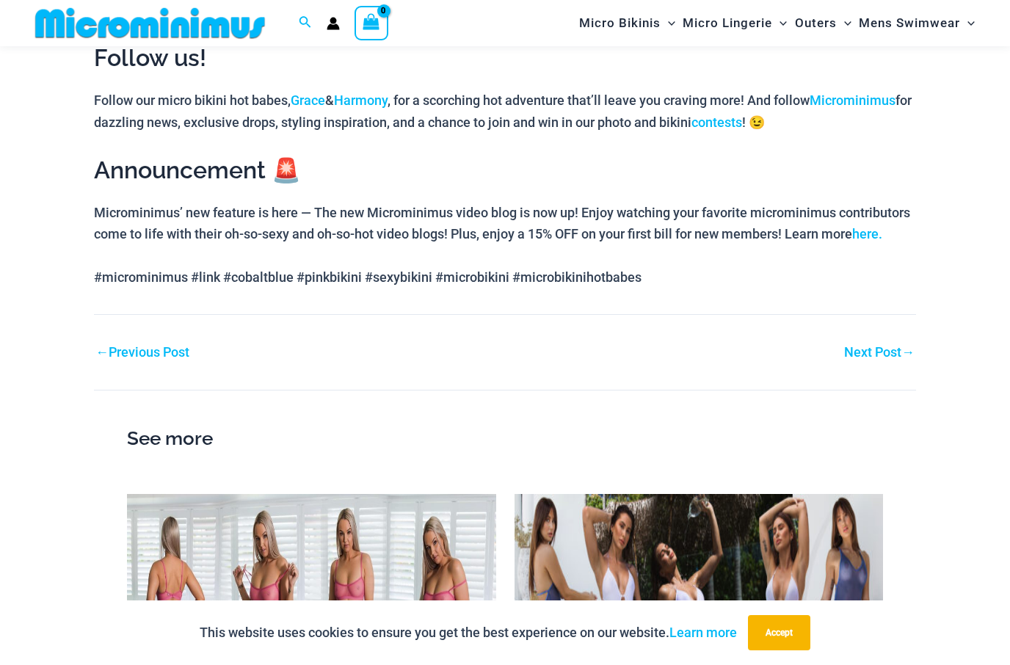
click at [866, 346] on link "Next Post →" at bounding box center [879, 352] width 70 height 13
click at [870, 346] on link "Next Post →" at bounding box center [879, 352] width 70 height 13
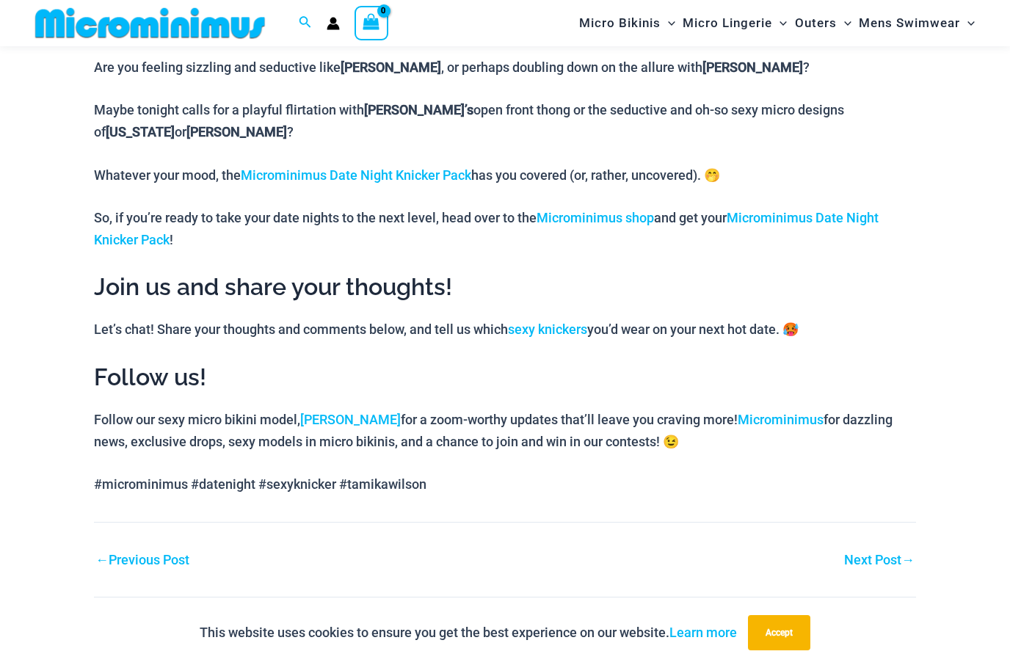
scroll to position [921, 0]
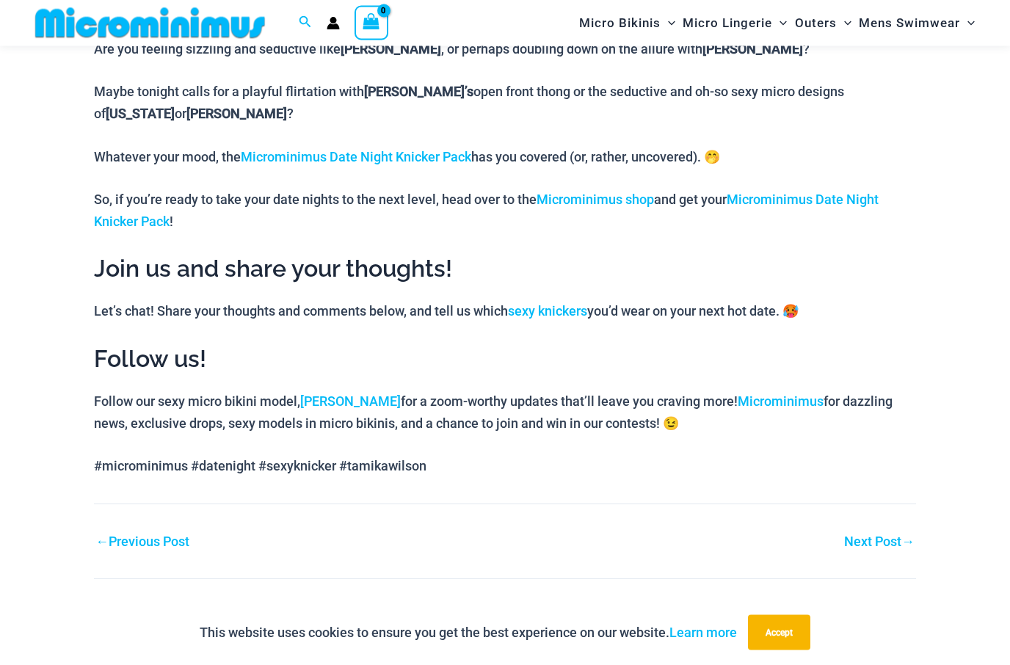
click at [880, 536] on link "Next Post →" at bounding box center [879, 542] width 70 height 13
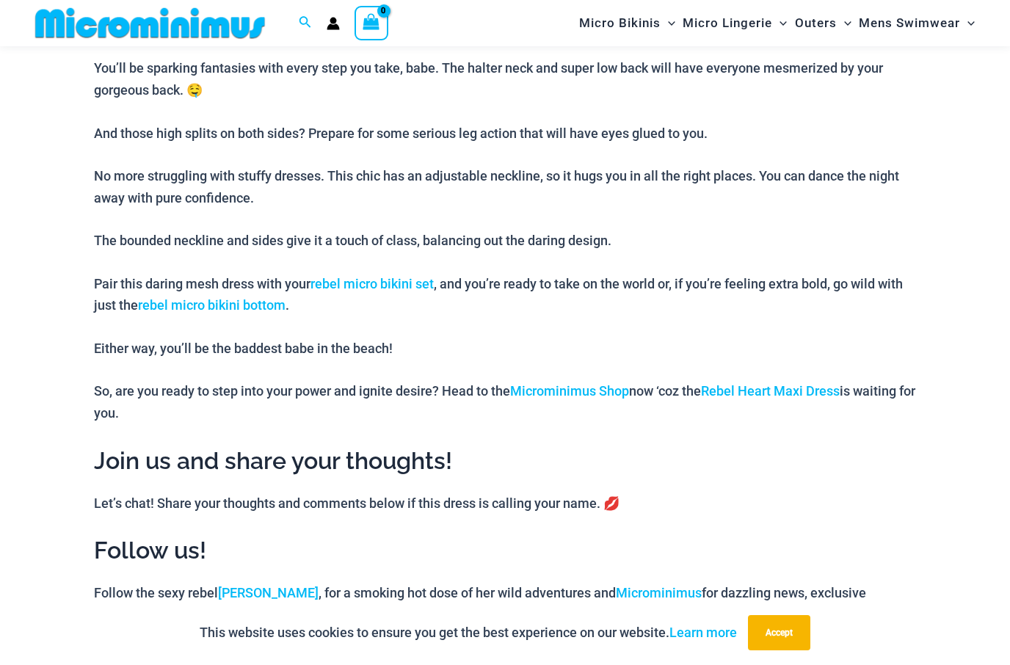
scroll to position [1144, 0]
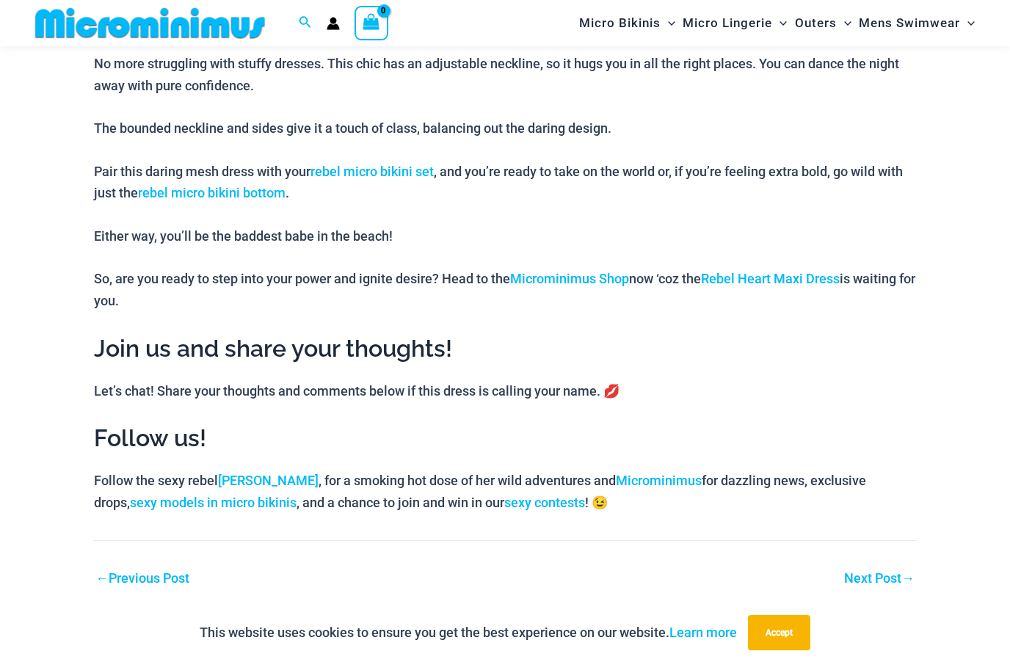
click at [881, 572] on link "Next Post →" at bounding box center [879, 578] width 70 height 13
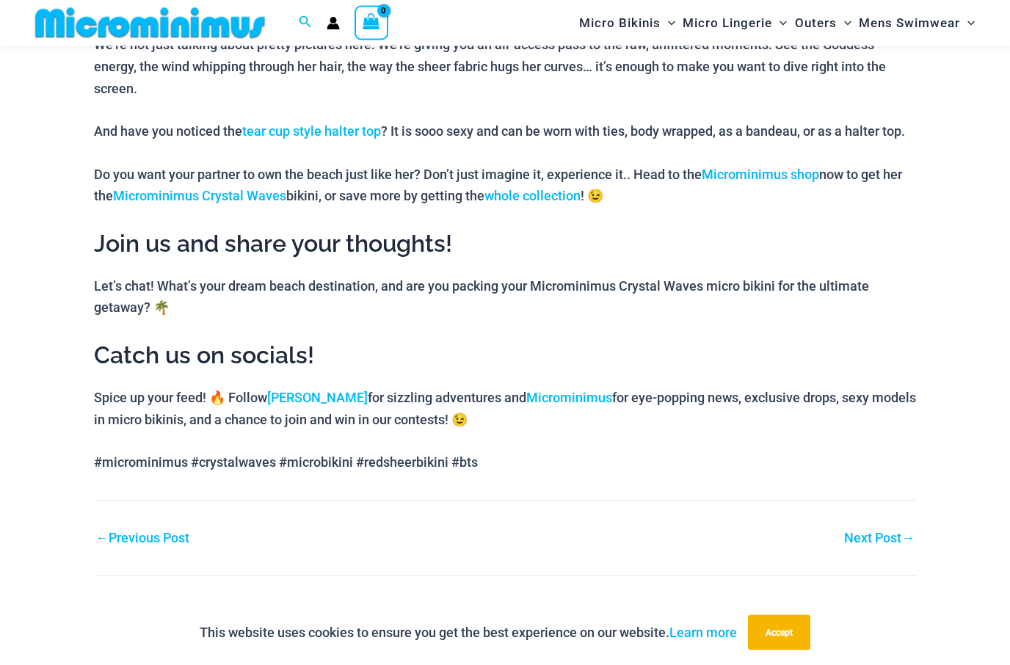
scroll to position [902, 0]
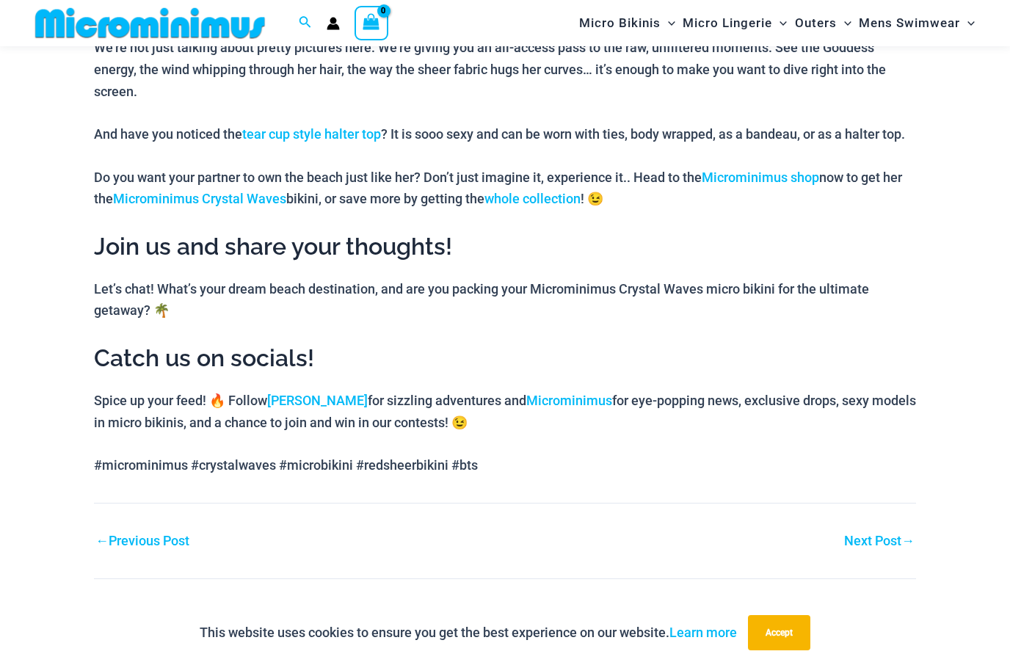
click at [879, 534] on link "Next Post →" at bounding box center [879, 540] width 70 height 13
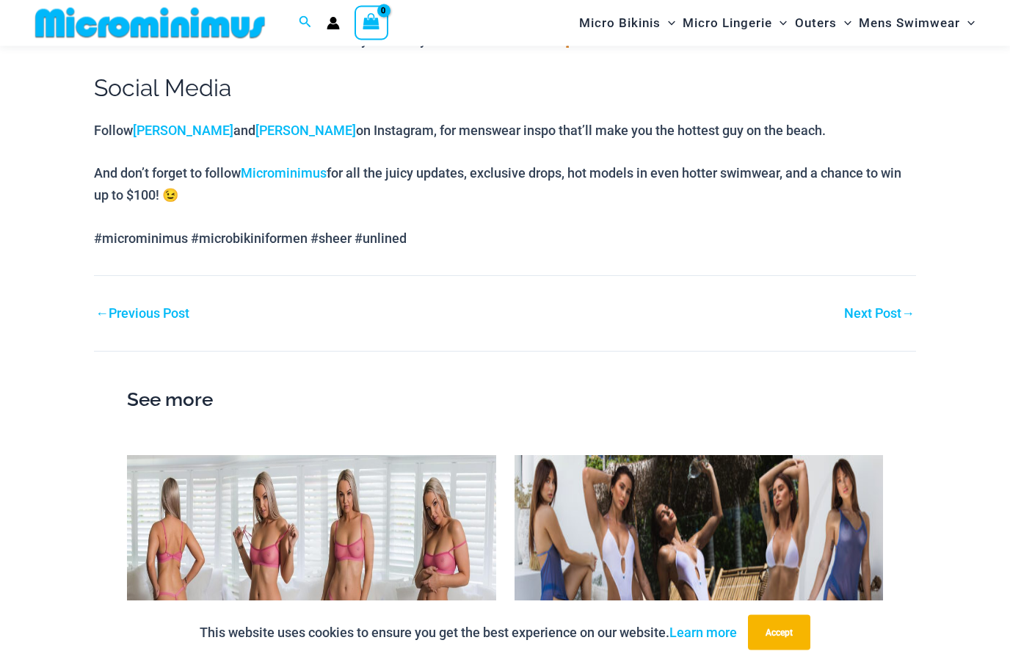
scroll to position [1258, 0]
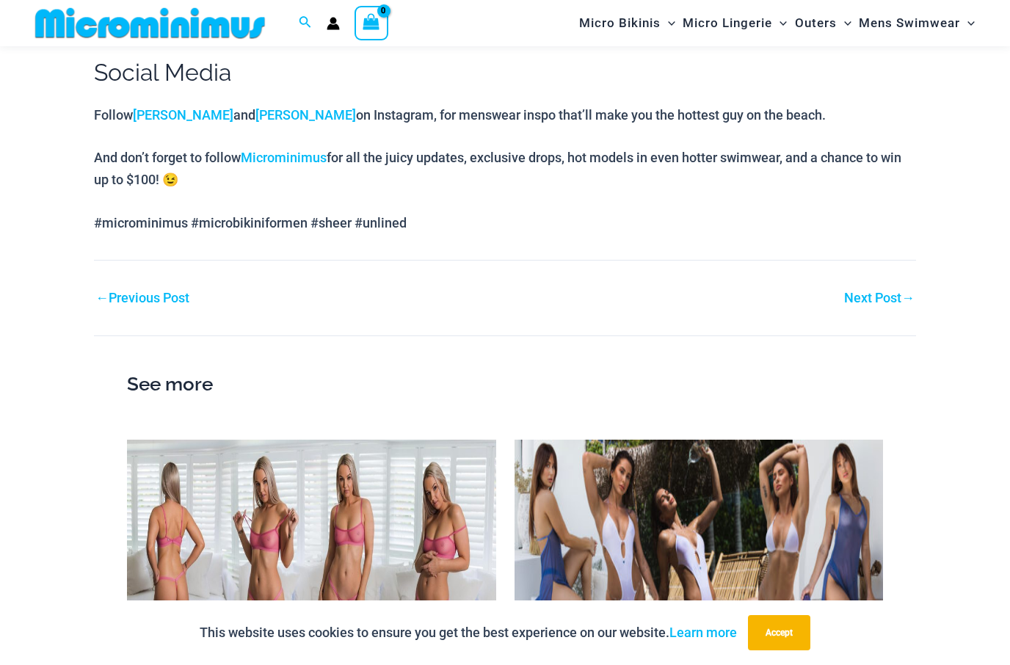
click at [864, 291] on link "Next Post →" at bounding box center [879, 297] width 70 height 13
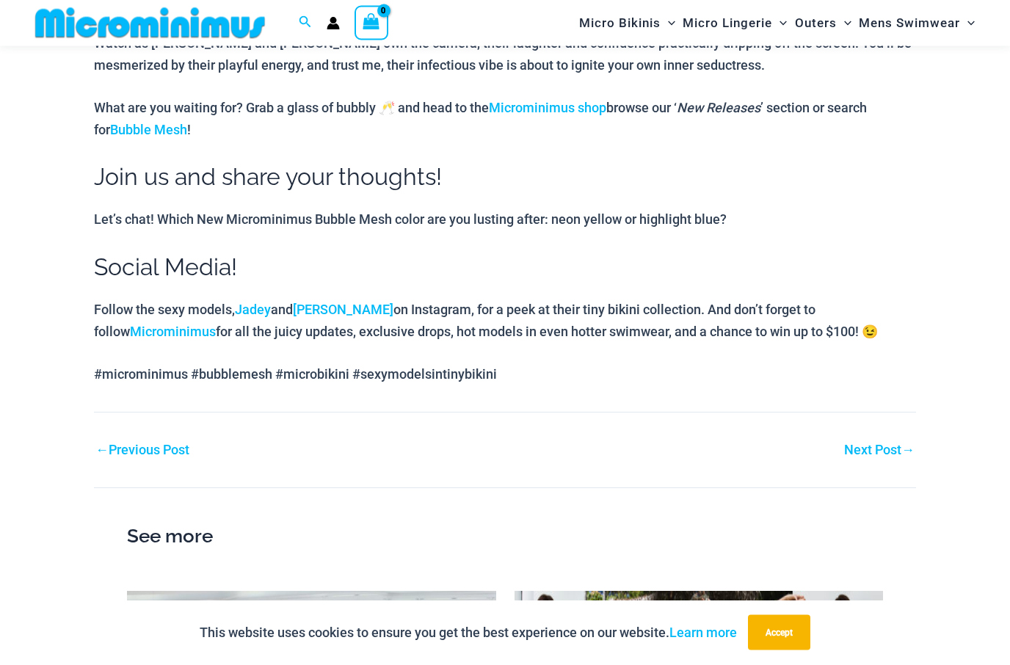
scroll to position [1065, 0]
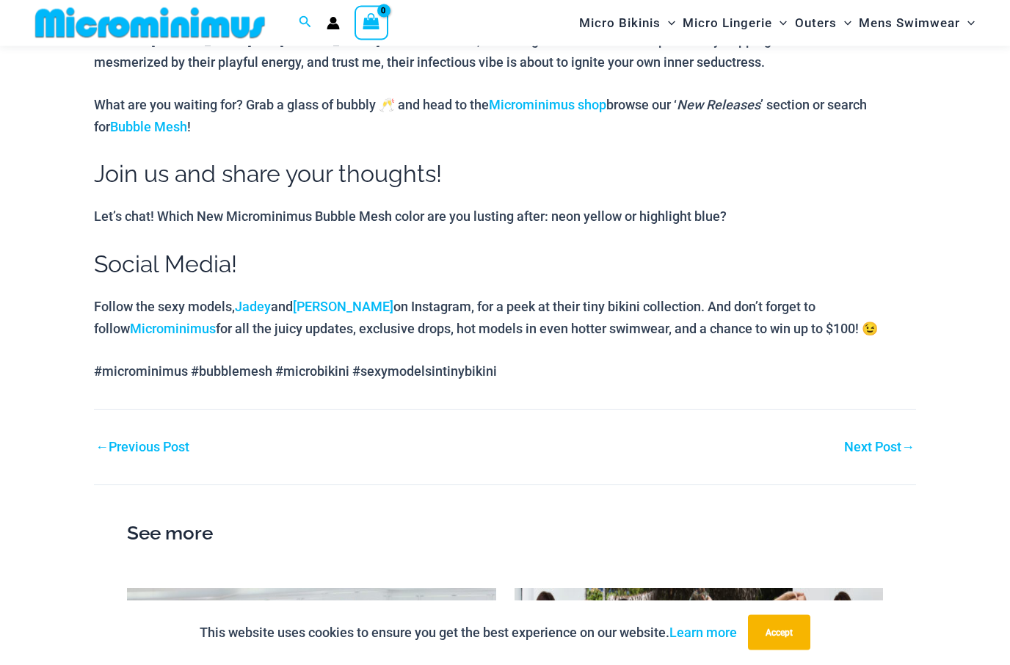
click at [874, 441] on link "Next Post →" at bounding box center [879, 447] width 70 height 13
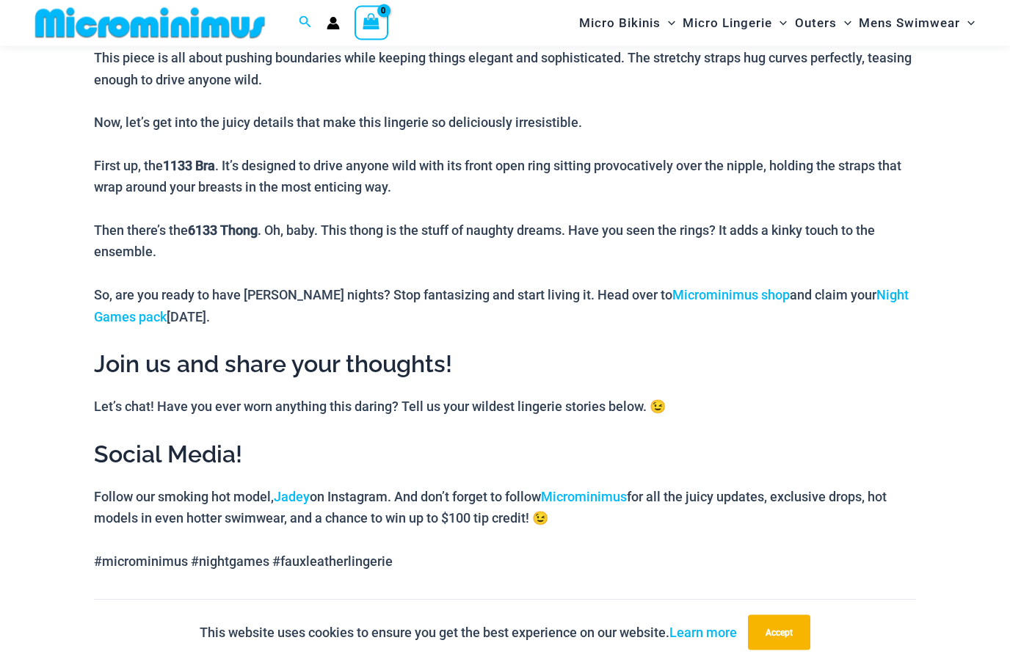
scroll to position [982, 0]
click at [881, 632] on link "Next Post →" at bounding box center [879, 638] width 70 height 13
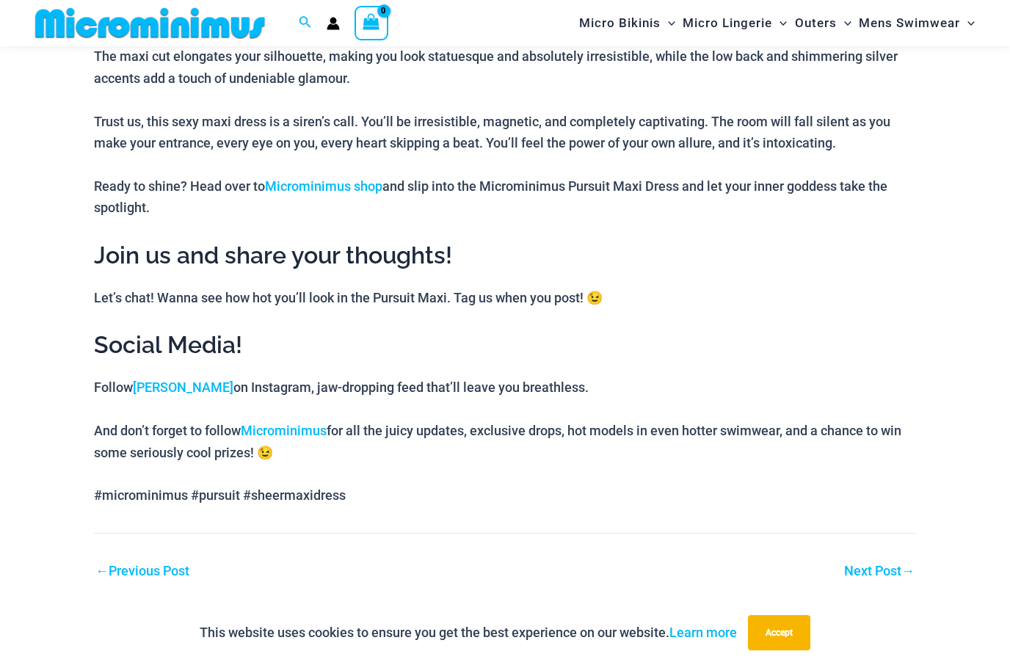
scroll to position [998, 0]
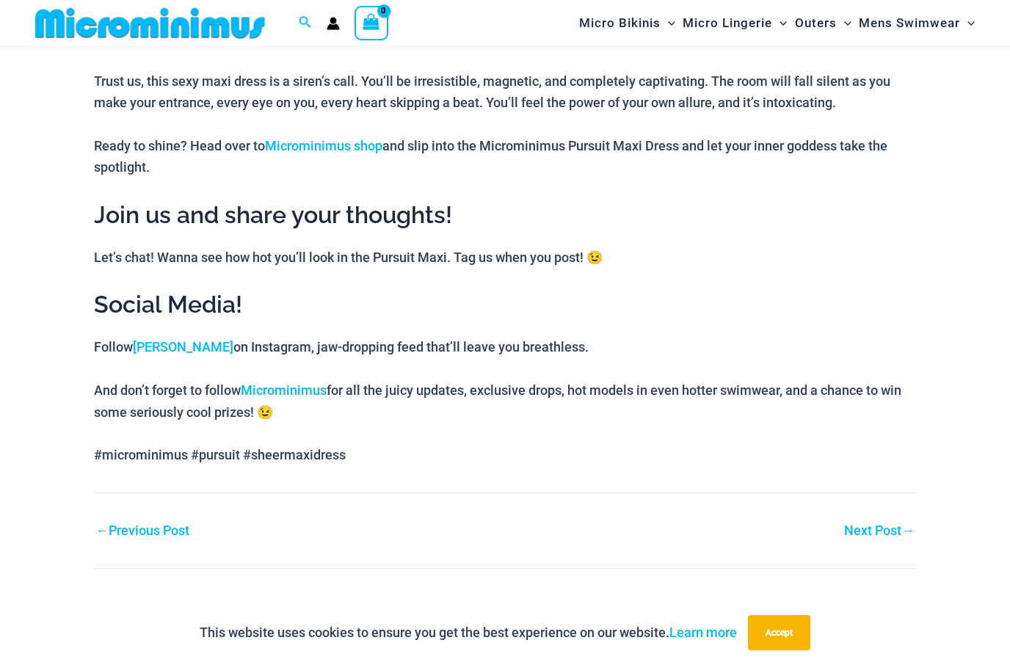
click at [878, 524] on link "Next Post →" at bounding box center [879, 530] width 70 height 13
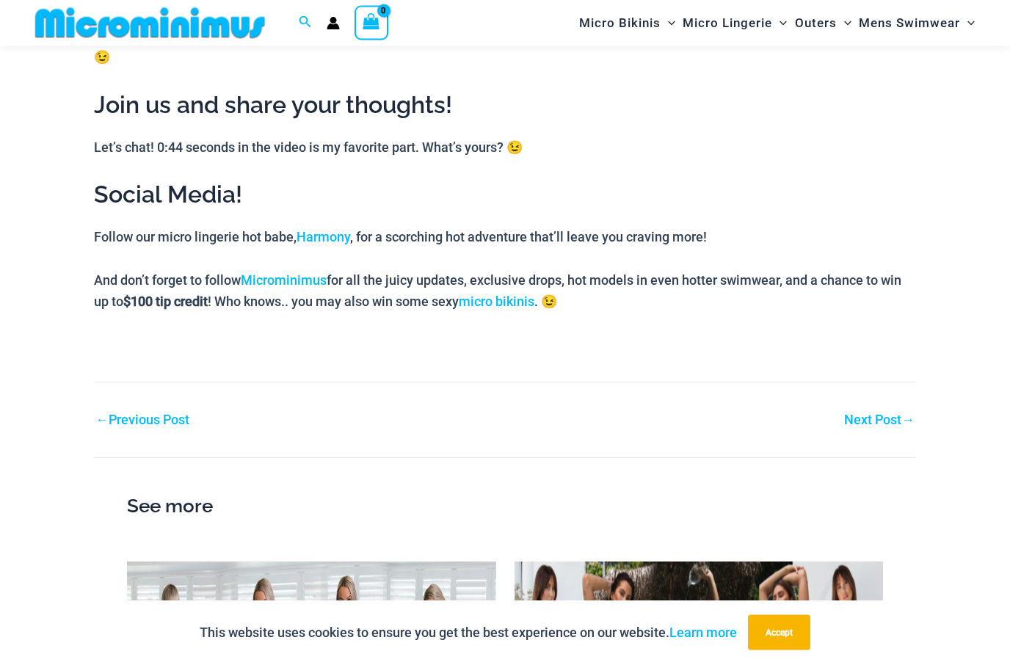
scroll to position [1163, 0]
click nav "Post navigation ← Previous Post Next Post →"
click link "Next Post →"
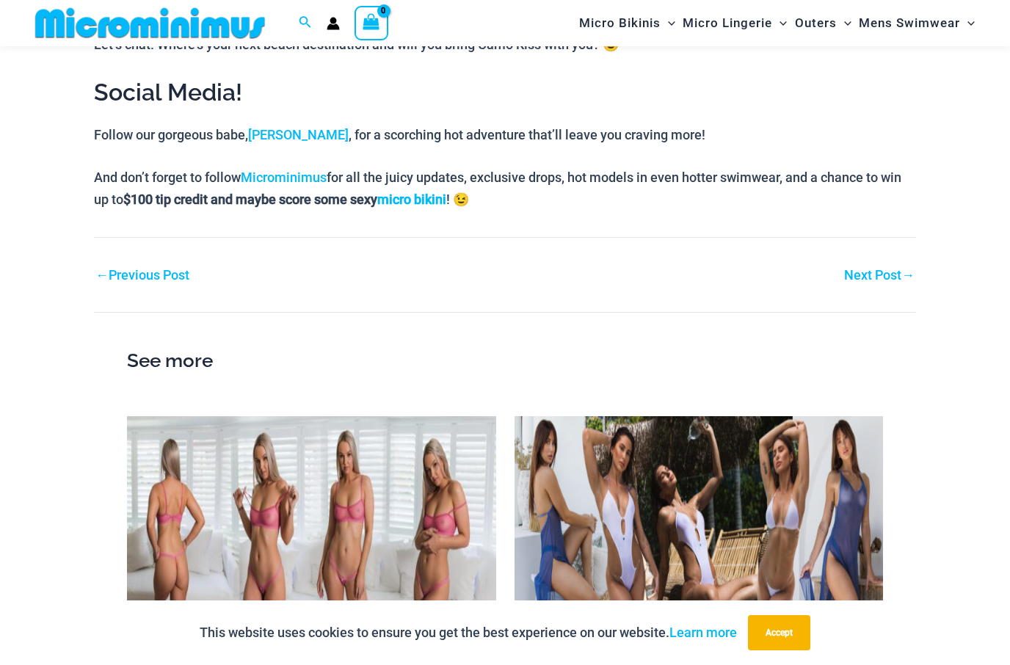
scroll to position [1575, 0]
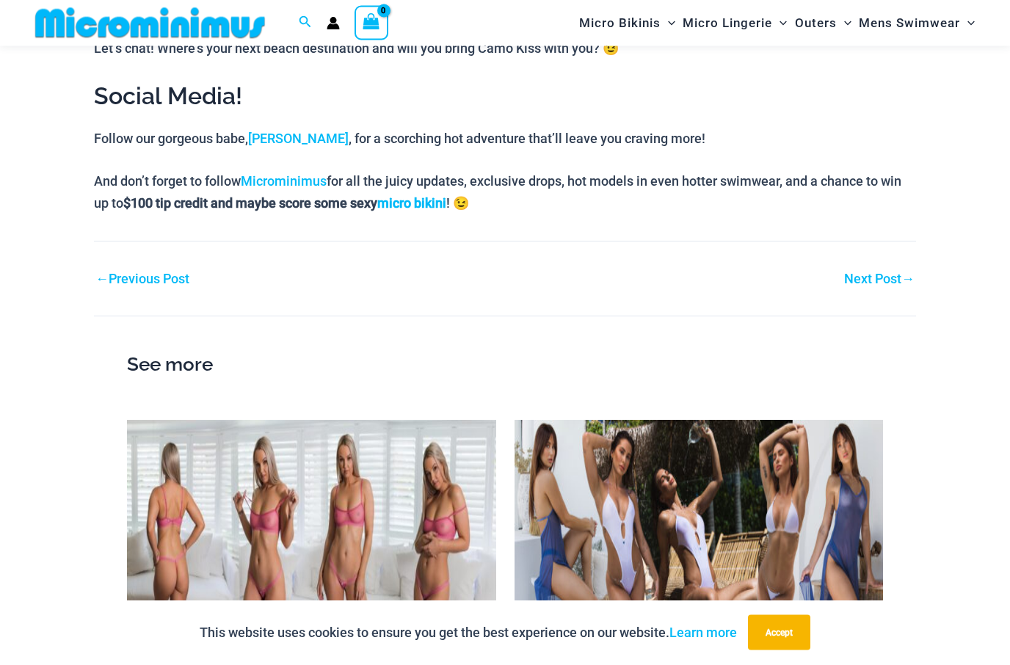
click at [875, 273] on link "Next Post →" at bounding box center [879, 279] width 70 height 13
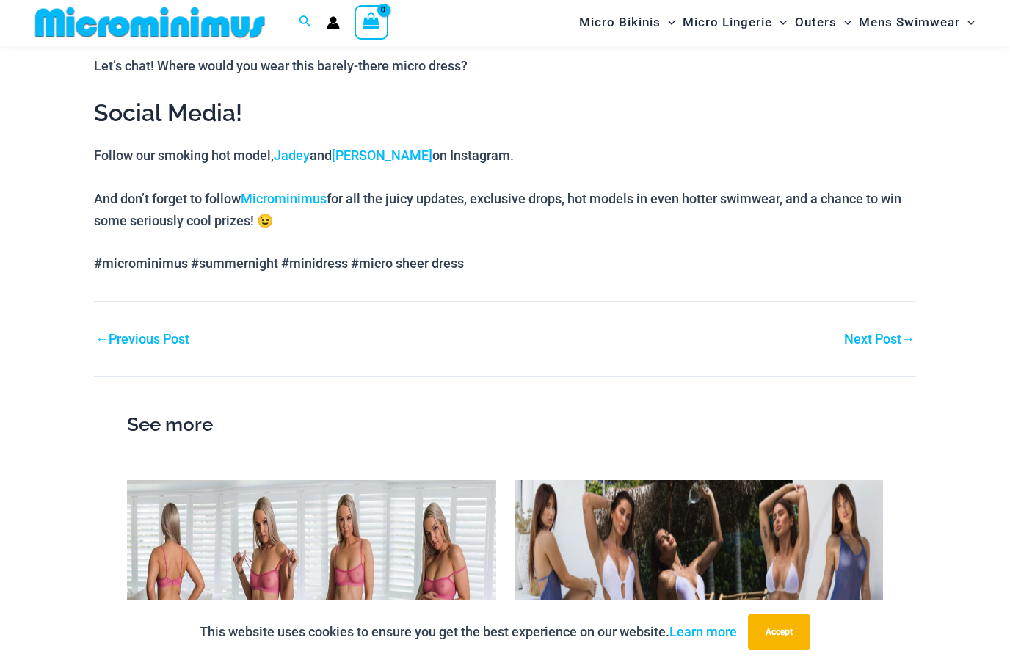
scroll to position [1248, 0]
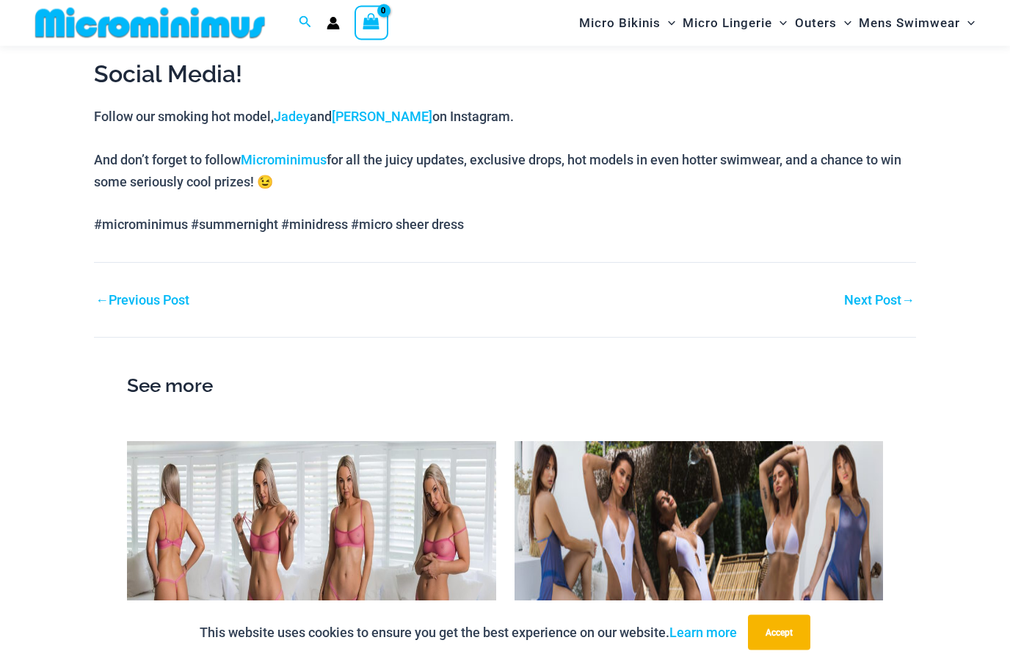
click at [875, 294] on link "Next Post →" at bounding box center [879, 300] width 70 height 13
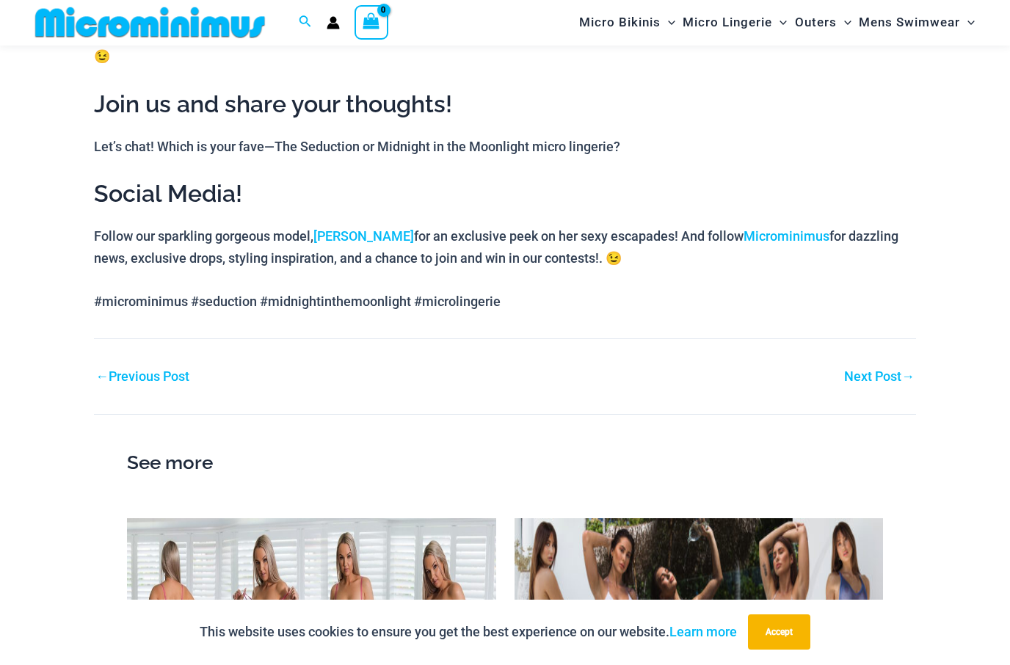
scroll to position [1134, 0]
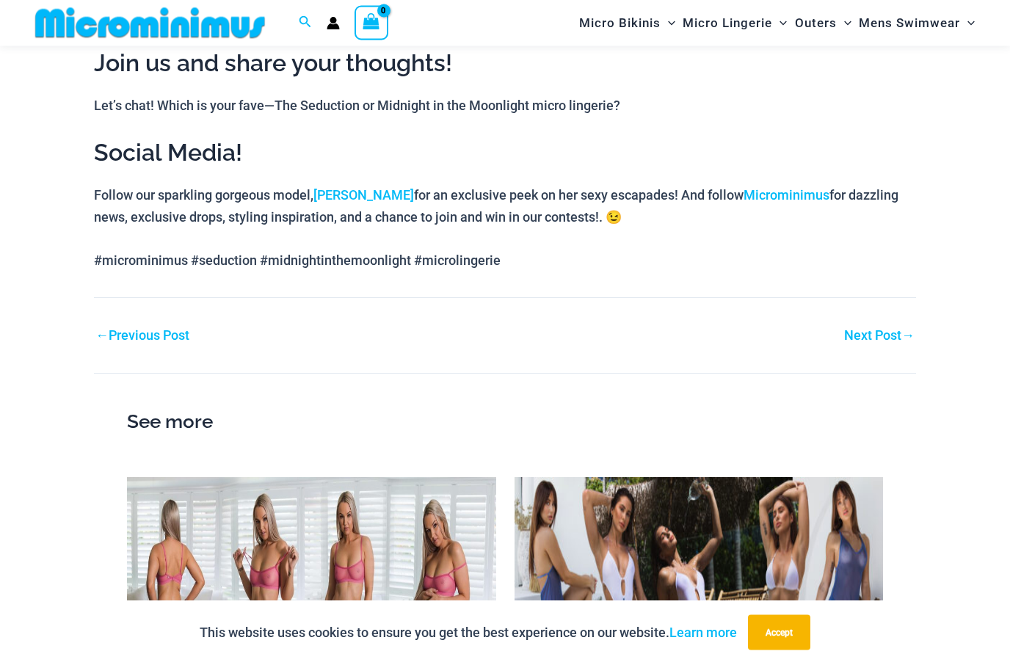
click at [877, 329] on link "Next Post →" at bounding box center [879, 335] width 70 height 13
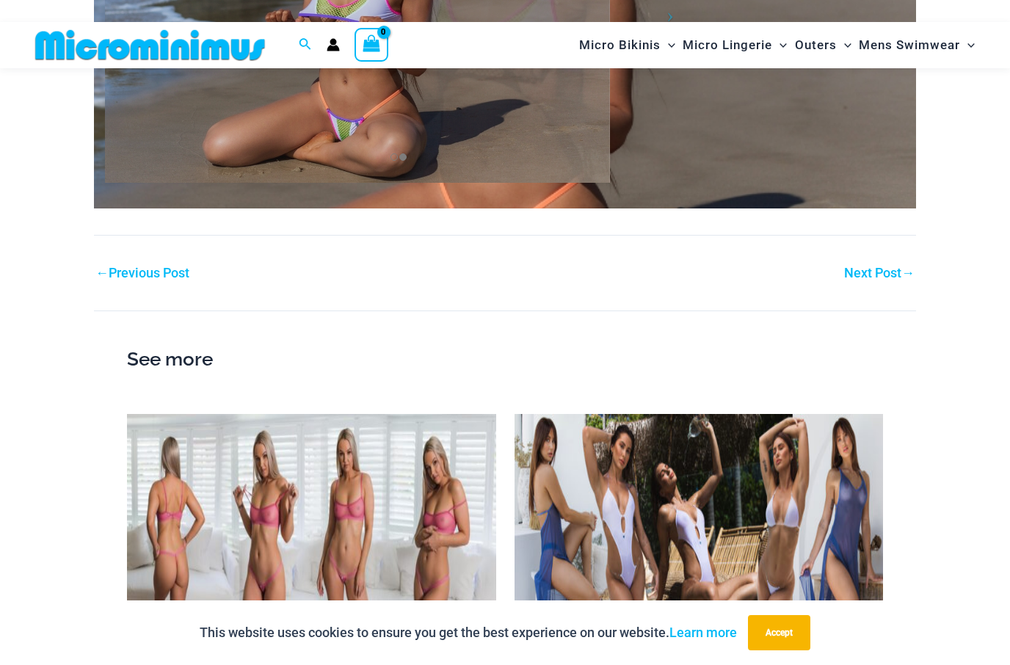
scroll to position [2305, 0]
click at [864, 267] on link "Next Post →" at bounding box center [879, 273] width 70 height 13
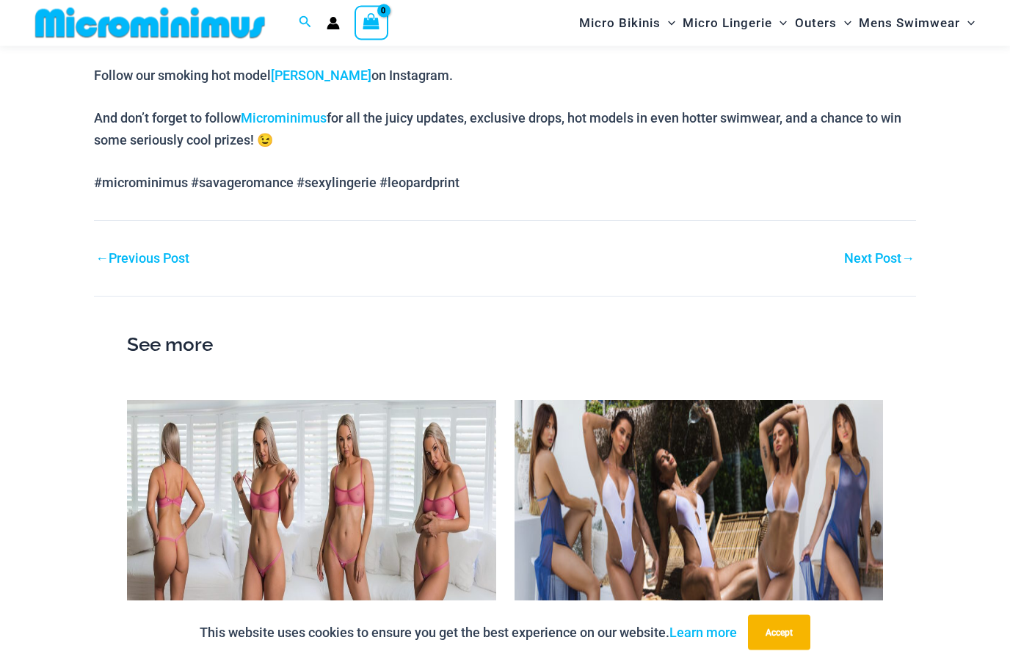
scroll to position [1802, 0]
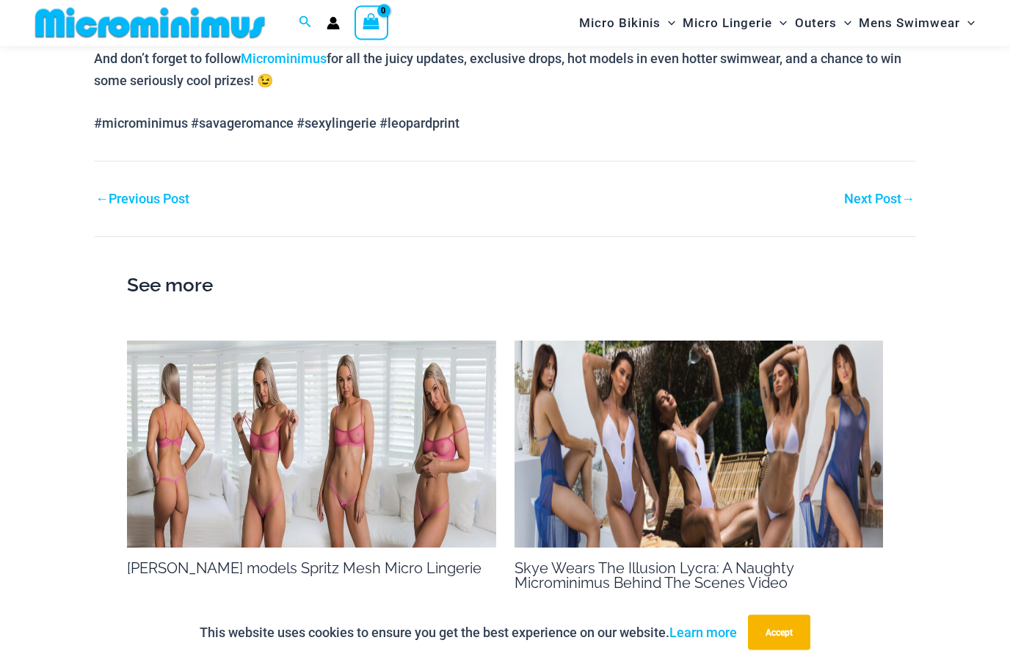
click at [848, 193] on link "Next Post →" at bounding box center [879, 199] width 70 height 13
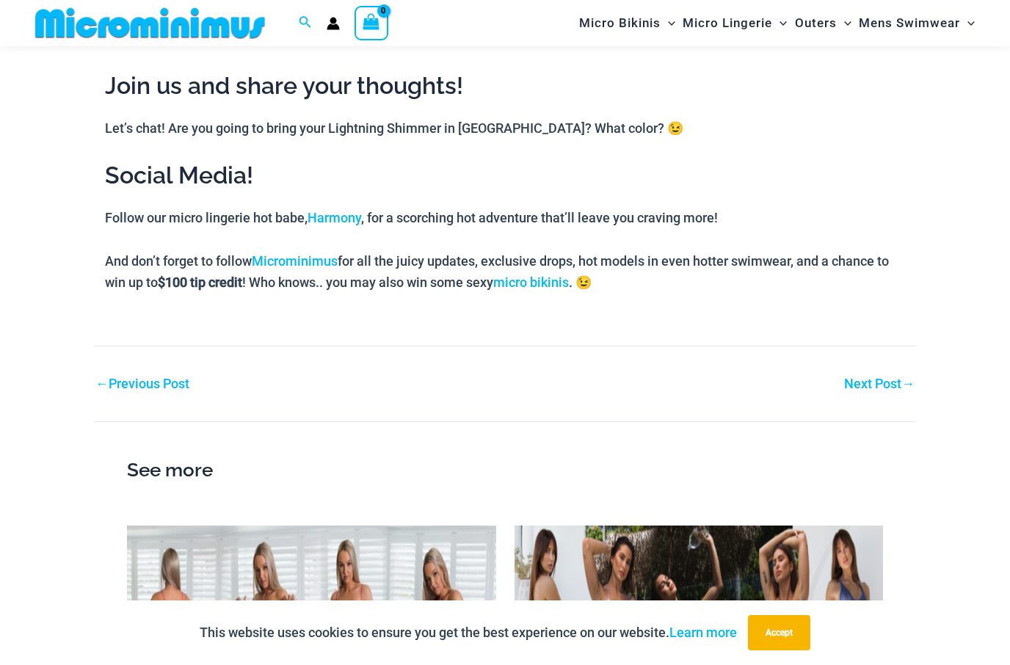
scroll to position [1811, 0]
click at [861, 379] on link "Next Post →" at bounding box center [879, 385] width 70 height 13
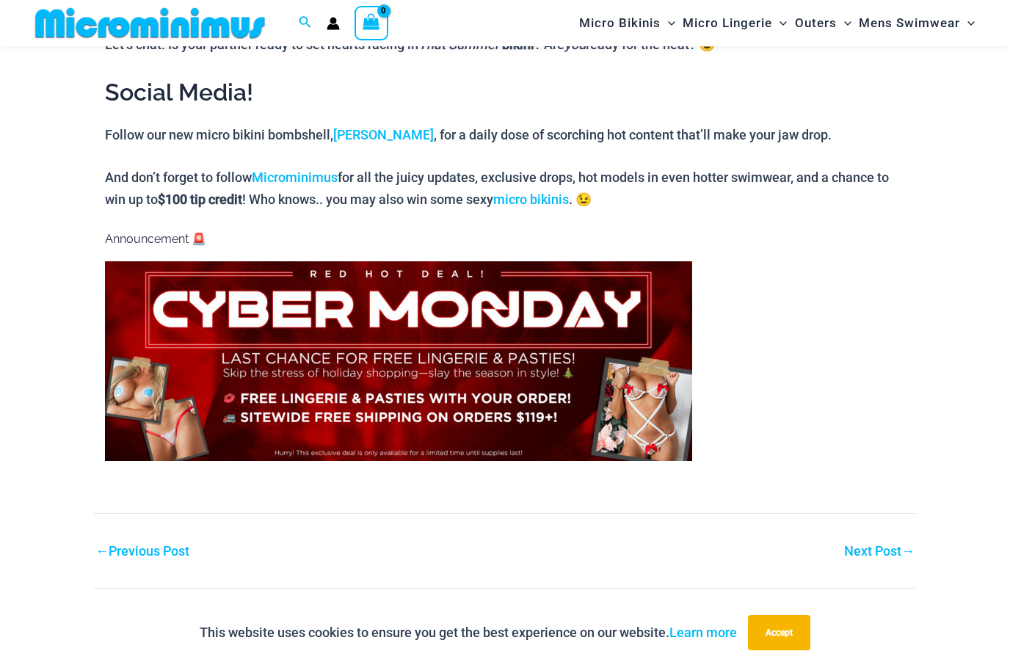
scroll to position [1234, 0]
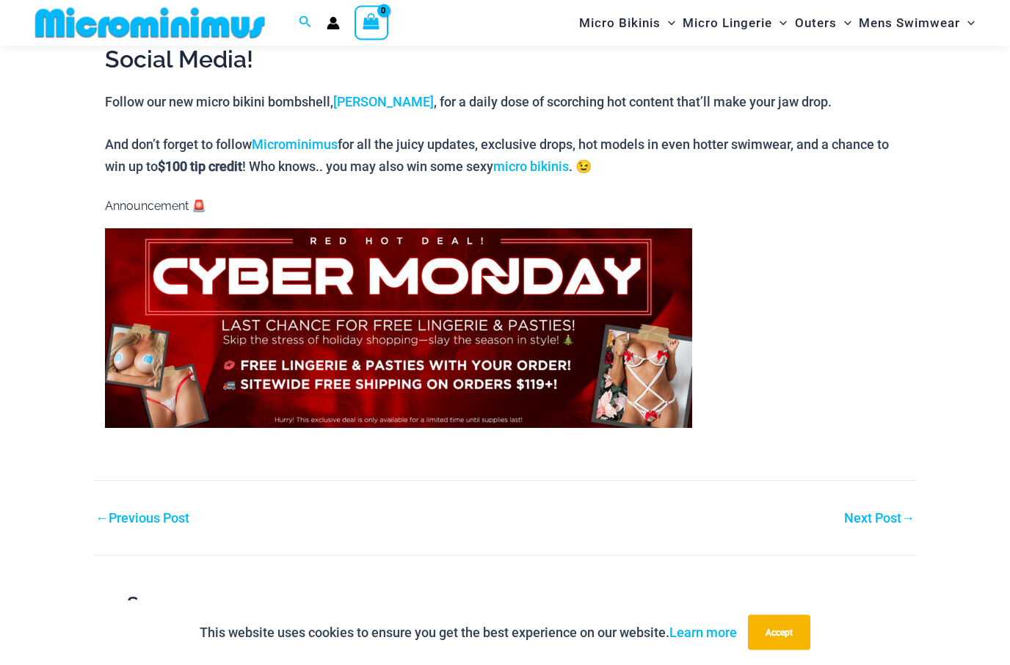
click at [872, 513] on link "Next Post →" at bounding box center [879, 518] width 70 height 13
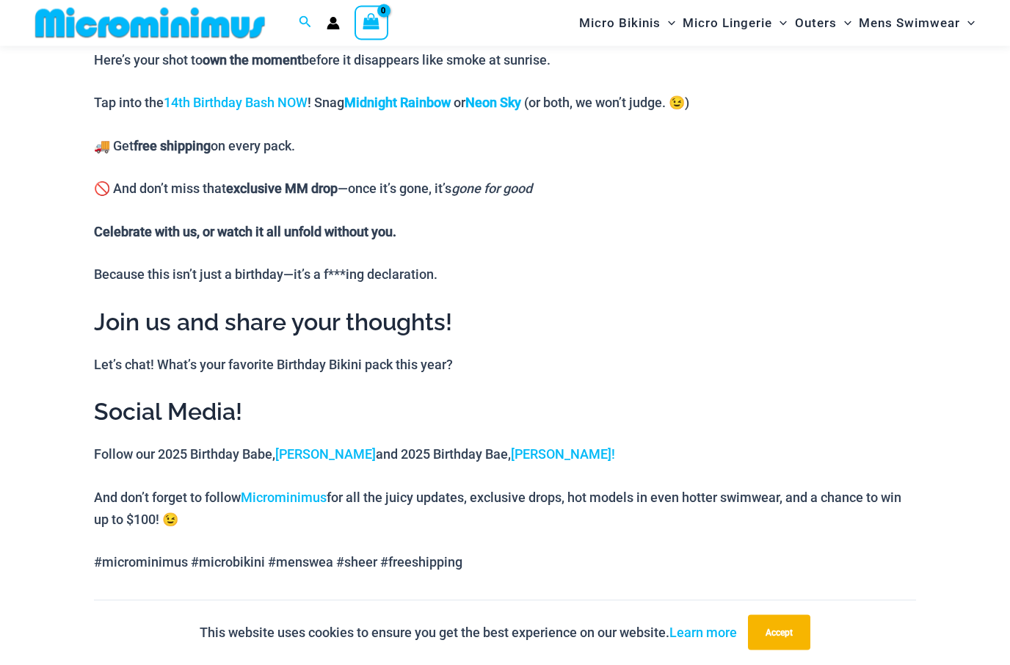
scroll to position [1331, 0]
